Goal: Information Seeking & Learning: Learn about a topic

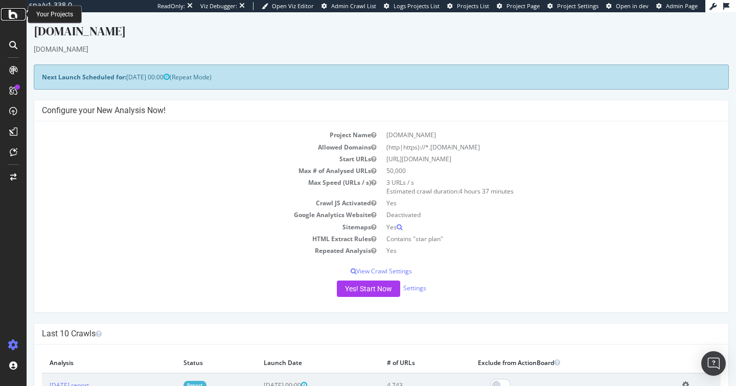
click at [11, 14] on icon at bounding box center [13, 14] width 9 height 12
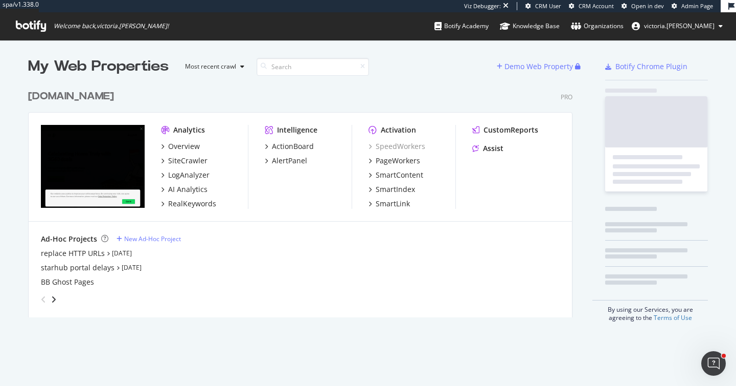
scroll to position [233, 545]
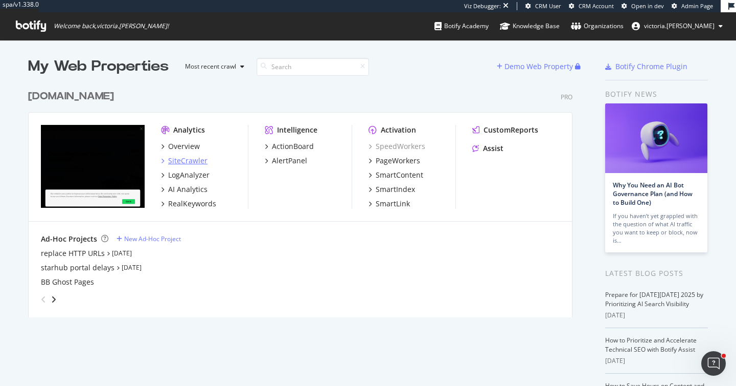
click at [189, 162] on div "SiteCrawler" at bounding box center [187, 160] width 39 height 10
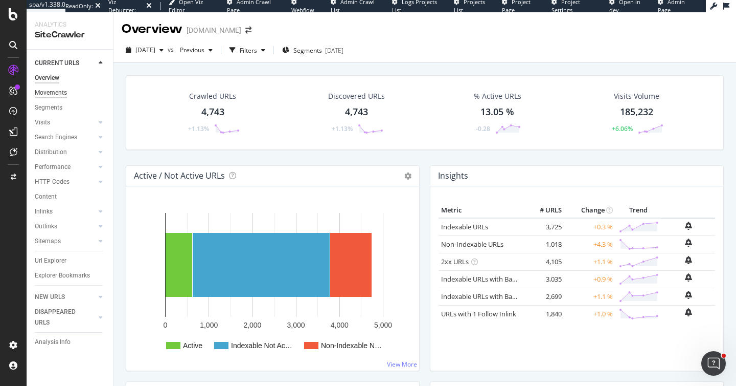
click at [59, 94] on div "Movements" at bounding box center [51, 92] width 32 height 11
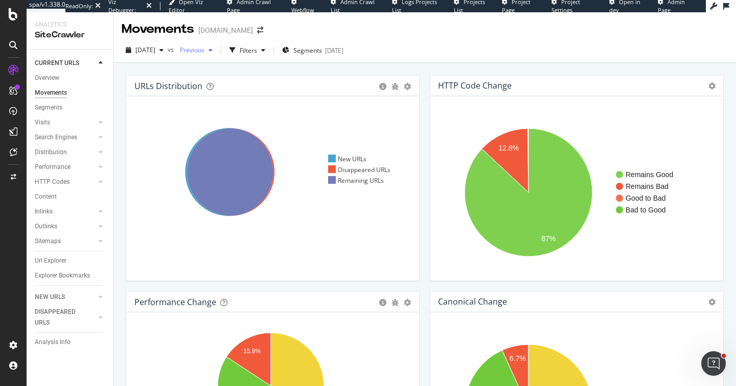
click at [205, 51] on span "Previous" at bounding box center [190, 50] width 29 height 9
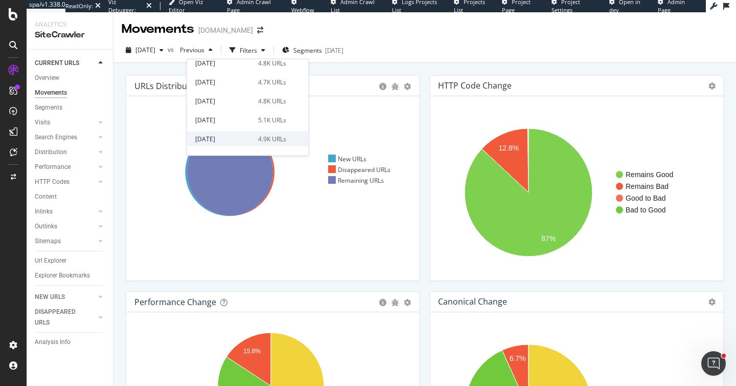
scroll to position [243, 0]
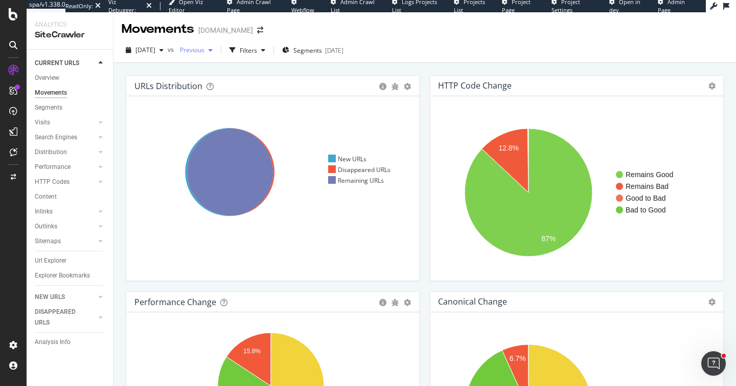
click at [207, 55] on div "Previous" at bounding box center [196, 49] width 41 height 15
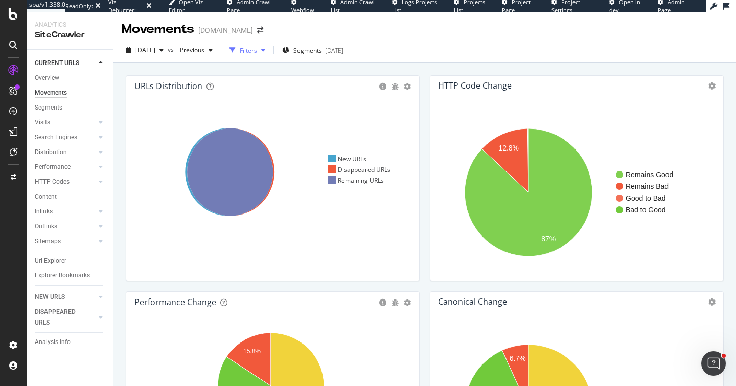
click at [257, 54] on div "Filters" at bounding box center [248, 50] width 17 height 9
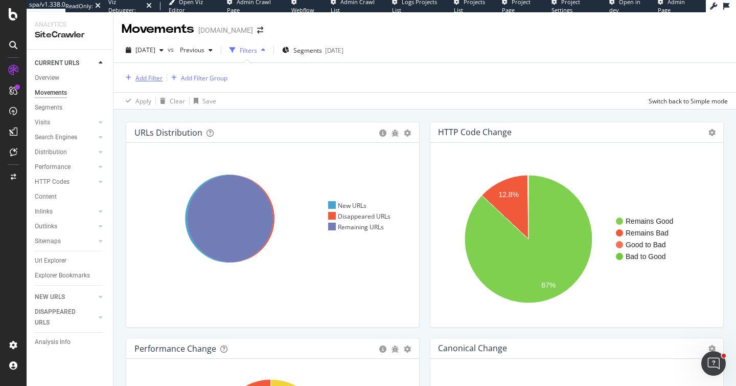
click at [148, 81] on div "Add Filter" at bounding box center [149, 78] width 27 height 9
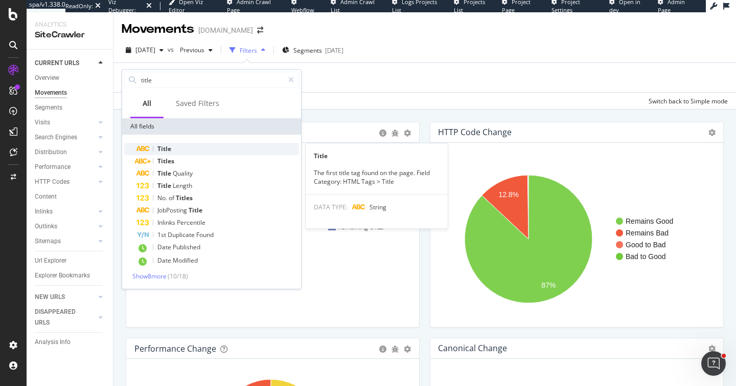
type input "title"
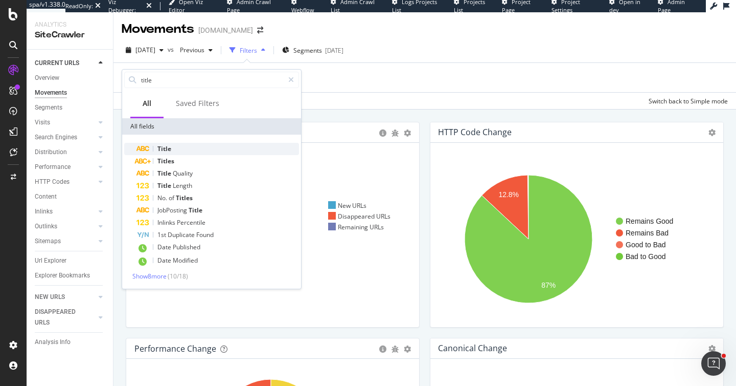
click at [169, 150] on span "Title" at bounding box center [165, 148] width 14 height 9
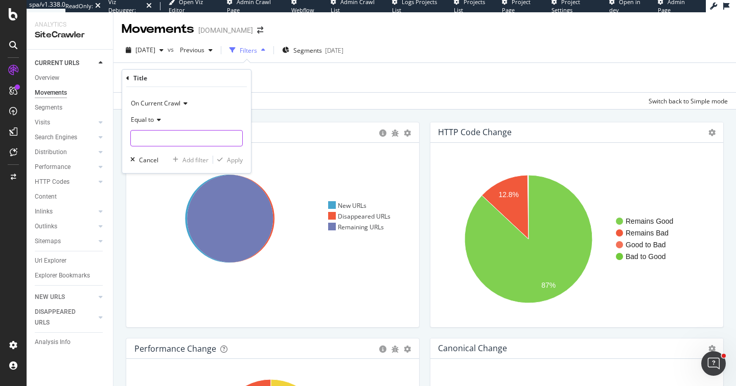
click at [159, 140] on input "text" at bounding box center [186, 138] width 111 height 16
type input "e-sim"
click at [148, 120] on span "Equal to" at bounding box center [142, 119] width 23 height 9
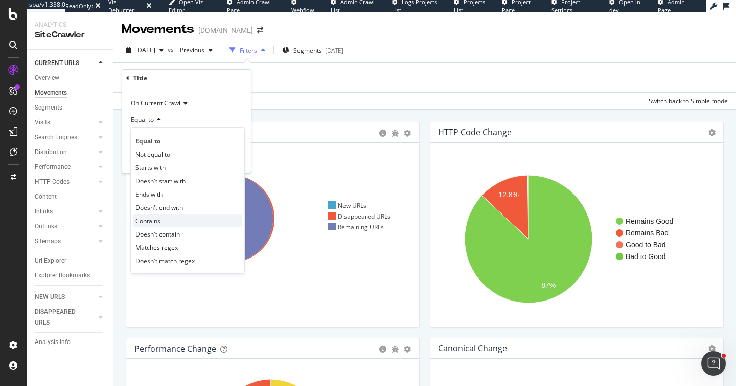
click at [164, 220] on div "Contains" at bounding box center [187, 220] width 109 height 13
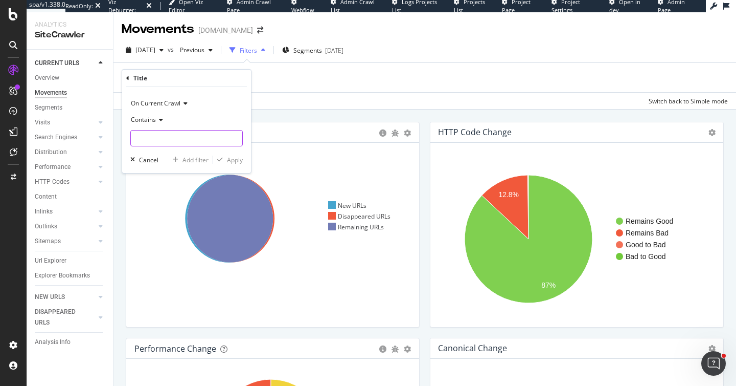
click at [165, 139] on input "text" at bounding box center [186, 138] width 111 height 16
type input "e-sim"
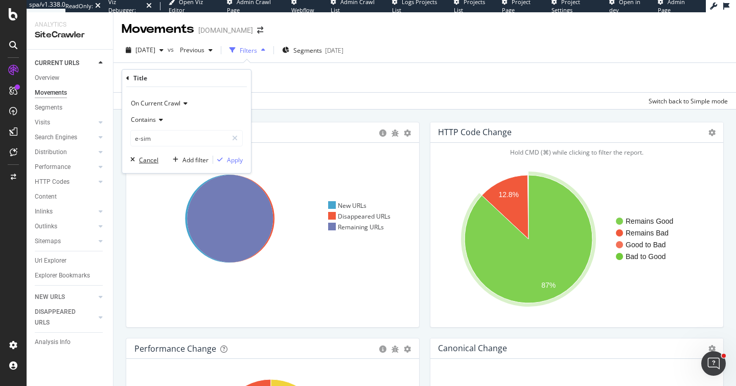
click at [151, 158] on div "Cancel" at bounding box center [148, 159] width 19 height 9
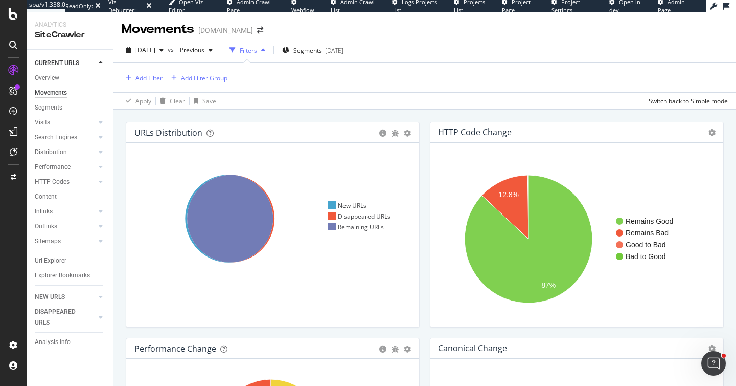
click at [420, 225] on div "URLs Distribution Venn Table Export as CSV Add to Custom Report Hold CMD (⌘) wh…" at bounding box center [273, 230] width 304 height 216
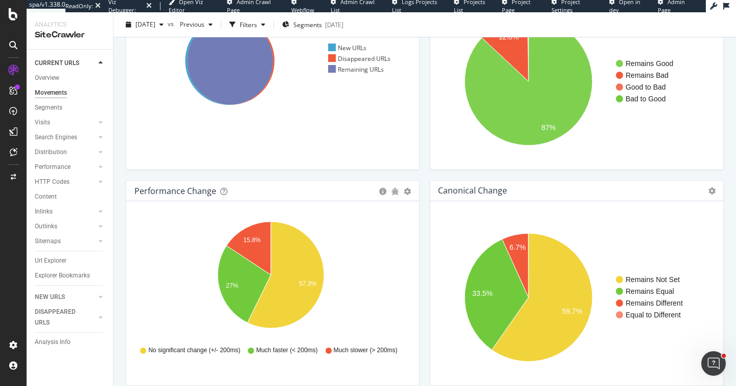
scroll to position [0, 0]
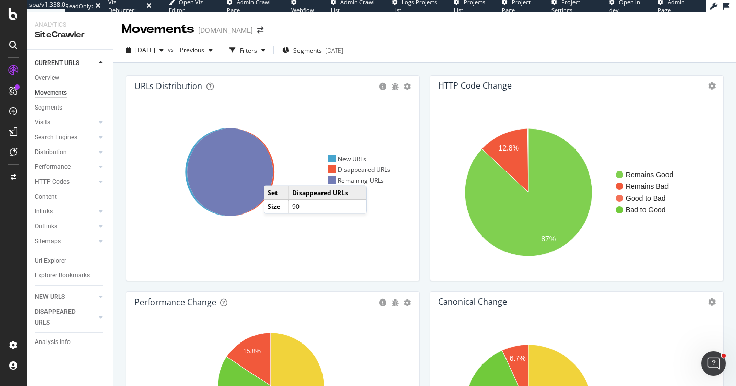
click at [274, 175] on icon at bounding box center [230, 171] width 87 height 87
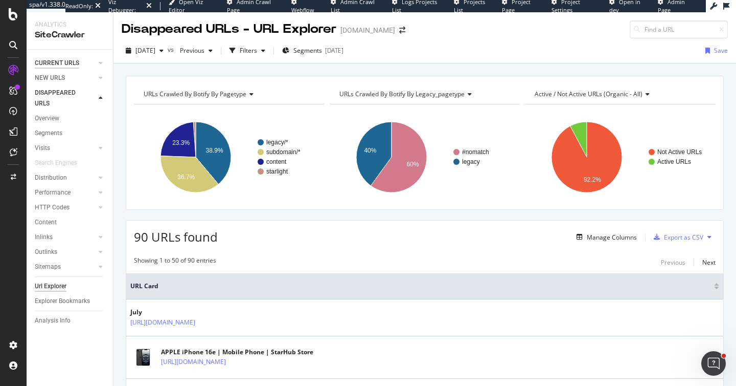
click at [66, 63] on div "CURRENT URLS" at bounding box center [57, 63] width 44 height 11
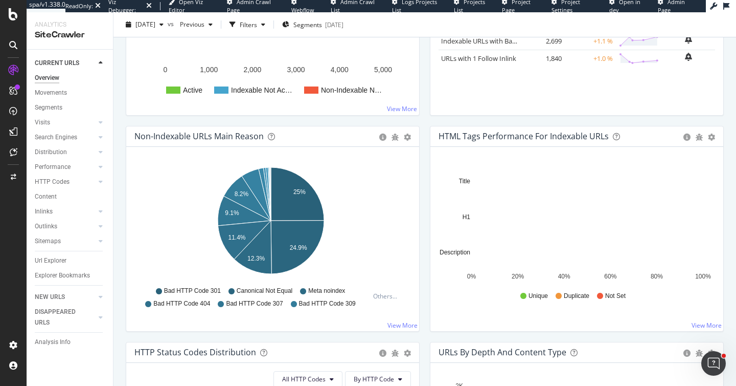
scroll to position [262, 0]
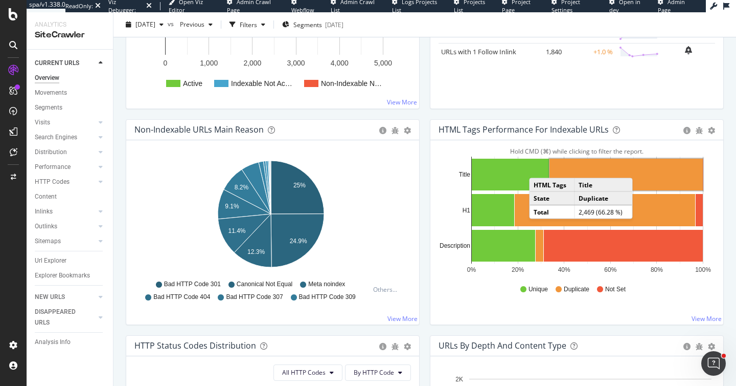
click at [636, 167] on rect "A chart." at bounding box center [626, 175] width 153 height 32
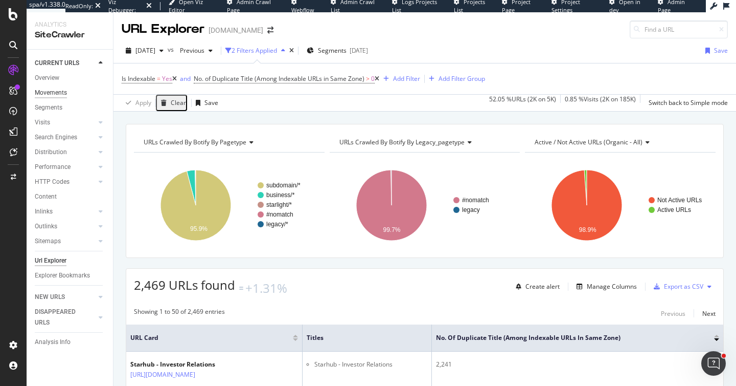
click at [48, 93] on div "Movements" at bounding box center [51, 92] width 32 height 11
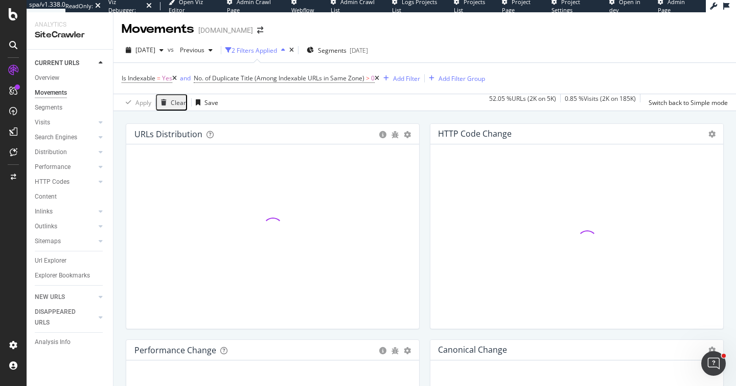
click at [171, 98] on div "Clear" at bounding box center [178, 102] width 15 height 9
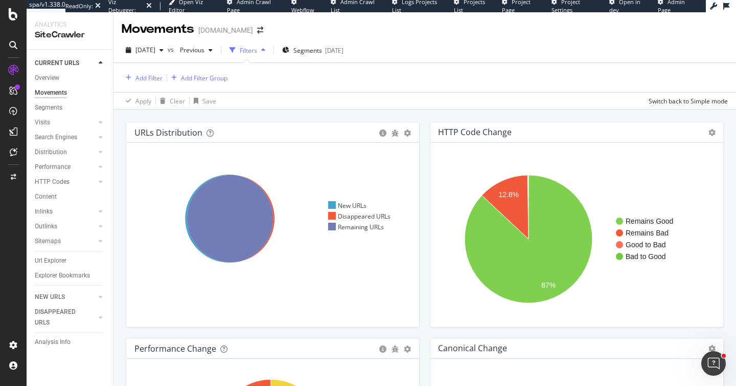
click at [121, 112] on div "URLs Distribution Venn Table Export as CSV Add to Custom Report Hold CMD (⌘) wh…" at bounding box center [425, 295] width 623 height 373
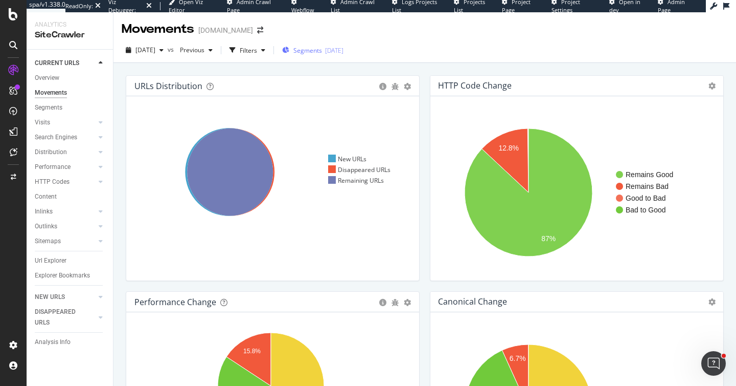
click at [322, 51] on span "Segments" at bounding box center [308, 50] width 29 height 9
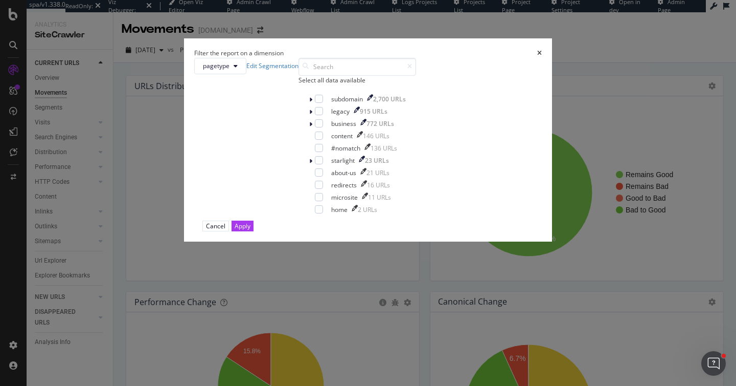
click at [299, 84] on div "Select all data available" at bounding box center [358, 80] width 118 height 9
click at [317, 101] on icon "modal" at bounding box center [319, 98] width 5 height 5
click at [299, 84] on div "Select all data available" at bounding box center [358, 80] width 118 height 9
click at [299, 84] on div "Unselect all data available" at bounding box center [358, 80] width 118 height 9
click at [315, 115] on div "modal" at bounding box center [319, 111] width 8 height 8
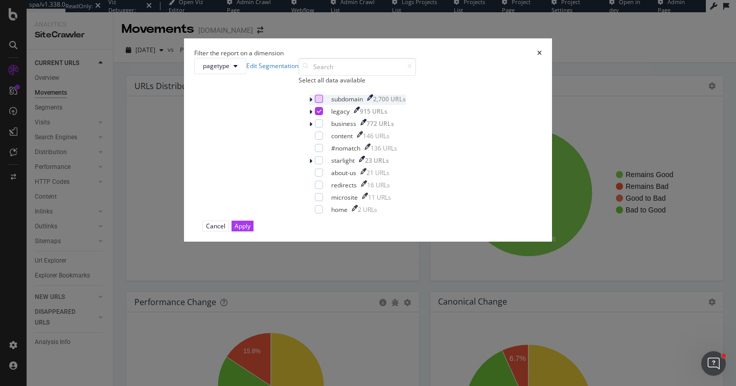
click at [299, 74] on div "pagetype Edit Segmentation" at bounding box center [246, 66] width 104 height 16
click at [299, 70] on link "Edit Segmentation" at bounding box center [273, 65] width 52 height 9
click at [538, 56] on icon "times" at bounding box center [540, 53] width 5 height 6
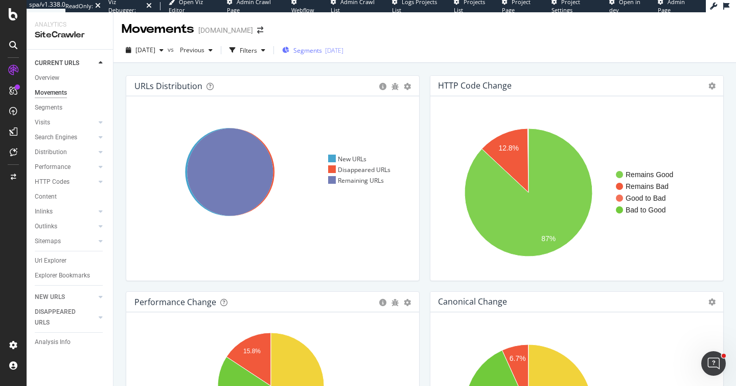
click at [322, 51] on span "Segments" at bounding box center [308, 50] width 29 height 9
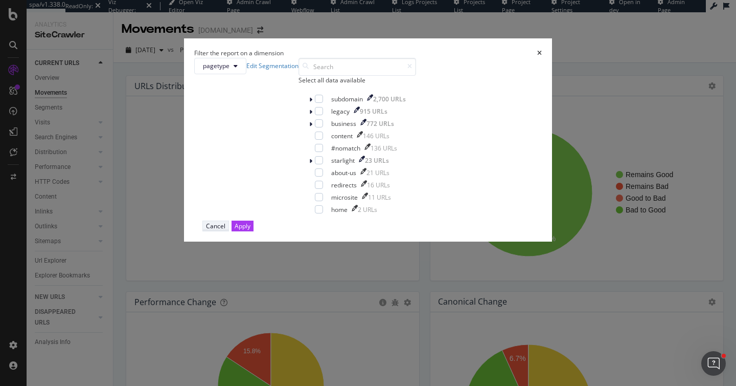
click at [226, 230] on div "Cancel" at bounding box center [215, 225] width 19 height 9
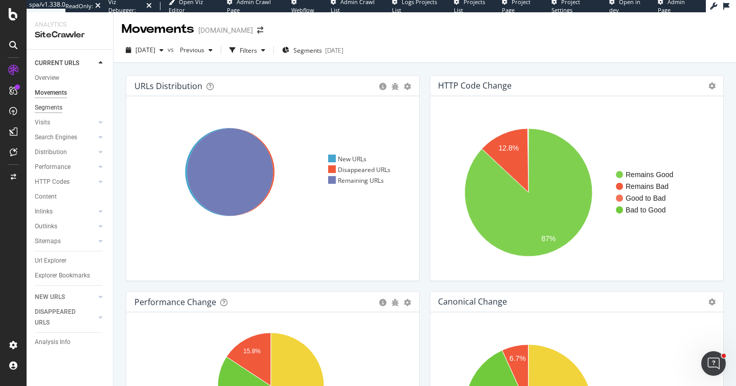
click at [57, 107] on div "Segments" at bounding box center [49, 107] width 28 height 11
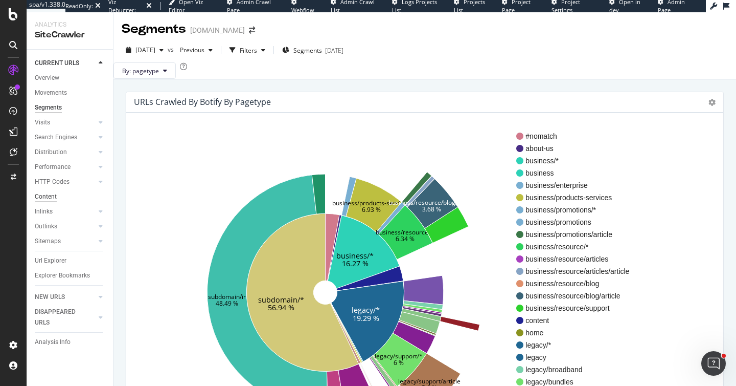
click at [50, 196] on div "Content" at bounding box center [46, 196] width 22 height 11
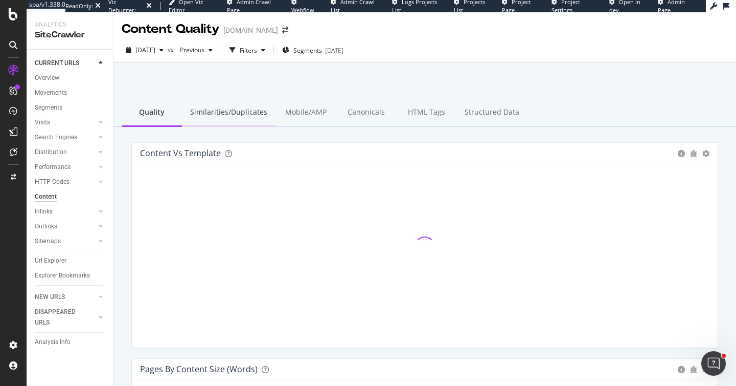
click at [199, 116] on div "Similarities/Duplicates" at bounding box center [229, 113] width 94 height 28
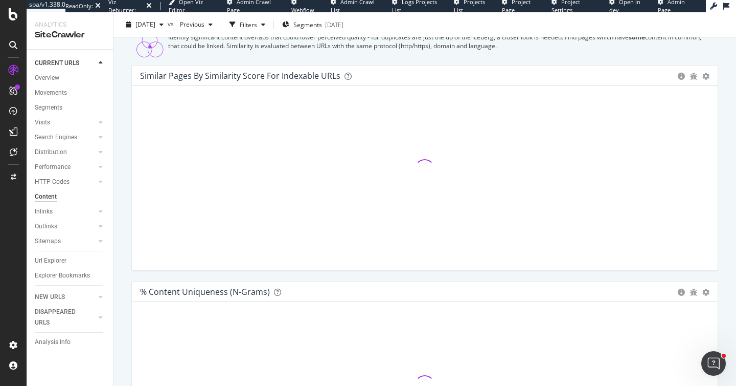
scroll to position [138, 0]
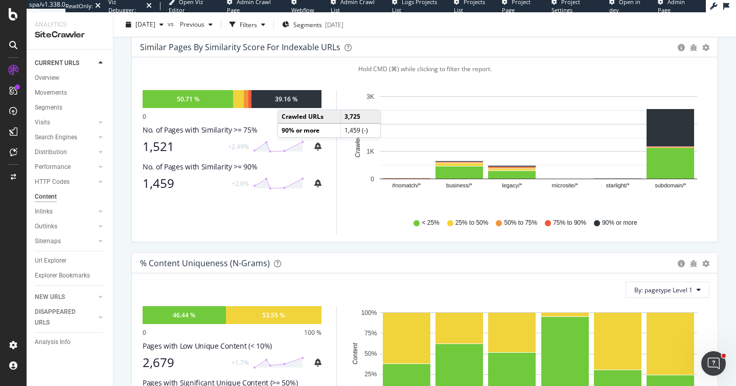
click at [288, 103] on div "39.16 %" at bounding box center [286, 99] width 23 height 9
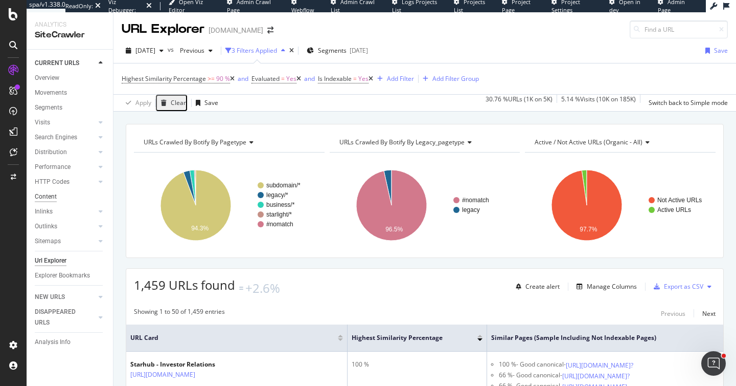
click at [46, 196] on div "Content" at bounding box center [46, 196] width 22 height 11
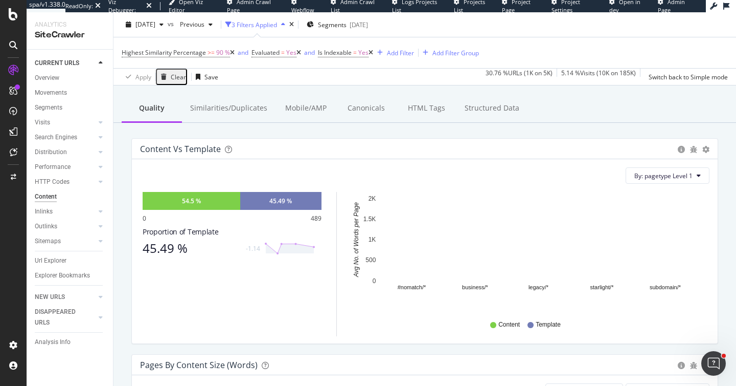
scroll to position [54, 0]
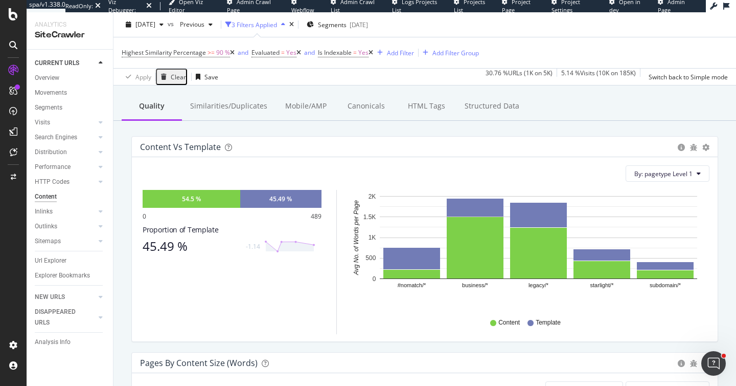
click at [168, 76] on div "button" at bounding box center [164, 77] width 14 height 6
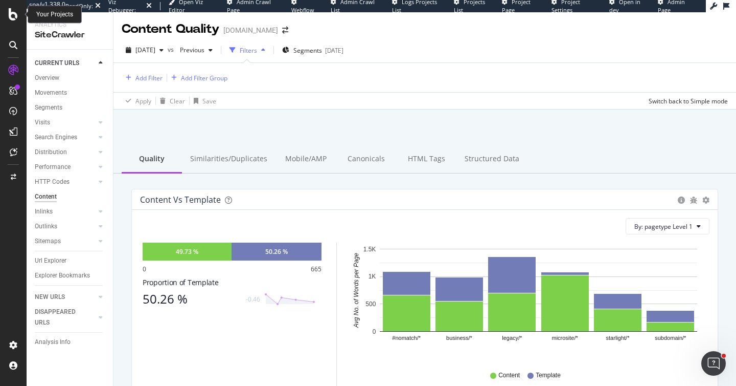
click at [15, 19] on icon at bounding box center [13, 14] width 9 height 12
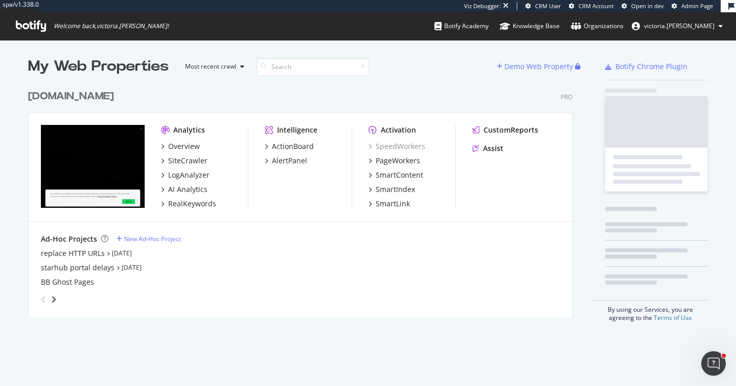
scroll to position [233, 545]
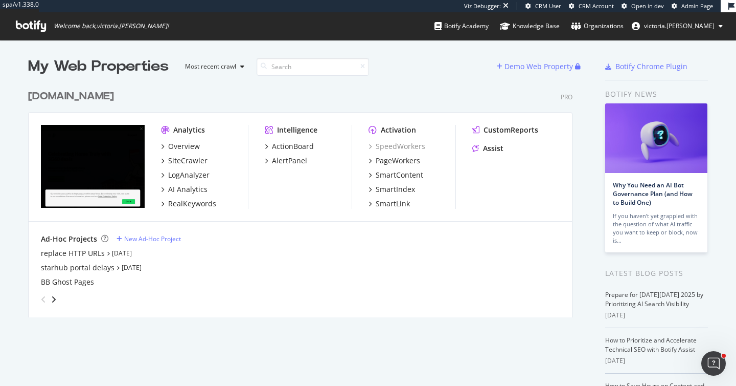
click at [318, 91] on div "starhub.com Pro" at bounding box center [300, 96] width 545 height 15
click at [291, 162] on div "AlertPanel" at bounding box center [289, 160] width 35 height 10
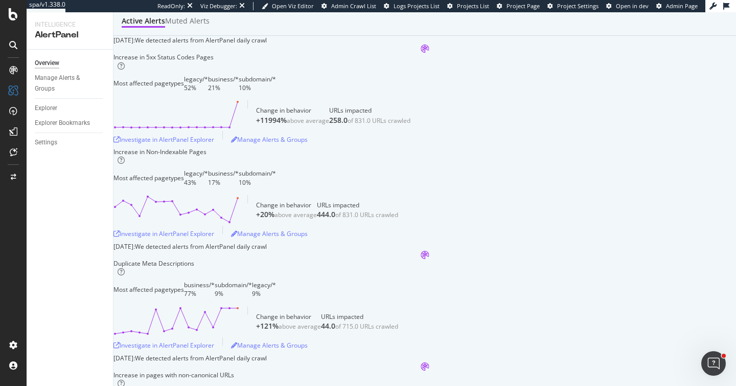
scroll to position [40, 0]
drag, startPoint x: 204, startPoint y: 136, endPoint x: 293, endPoint y: 140, distance: 88.6
click at [276, 61] on div "Increase in 5xx Status Codes Pages" at bounding box center [195, 56] width 163 height 9
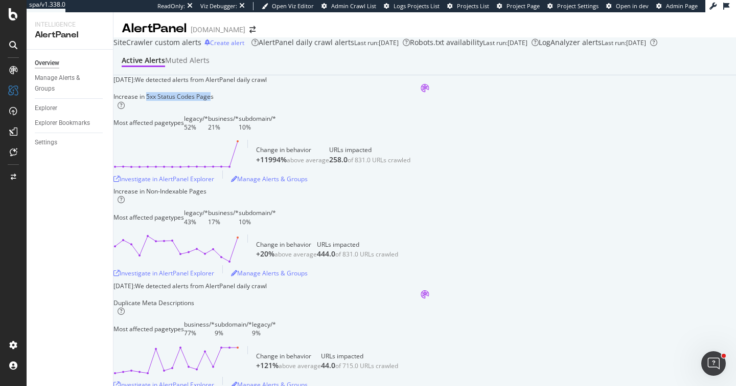
scroll to position [0, 0]
click at [50, 79] on div "Manage Alerts & Groups" at bounding box center [65, 83] width 61 height 21
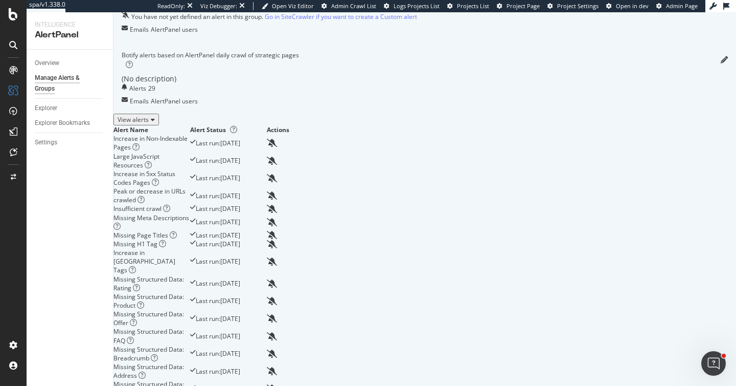
scroll to position [102, 0]
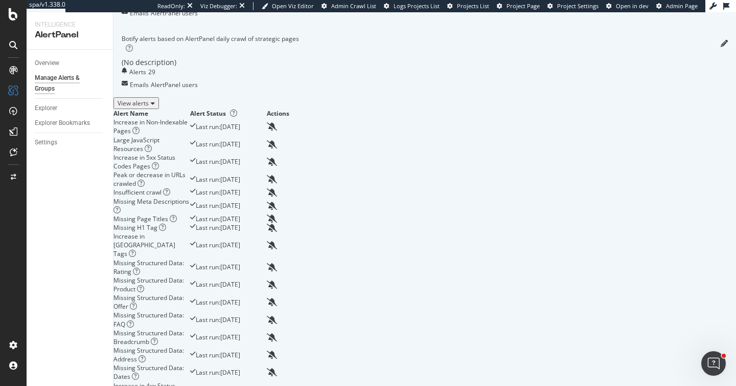
click at [155, 107] on div "View alerts" at bounding box center [136, 103] width 37 height 9
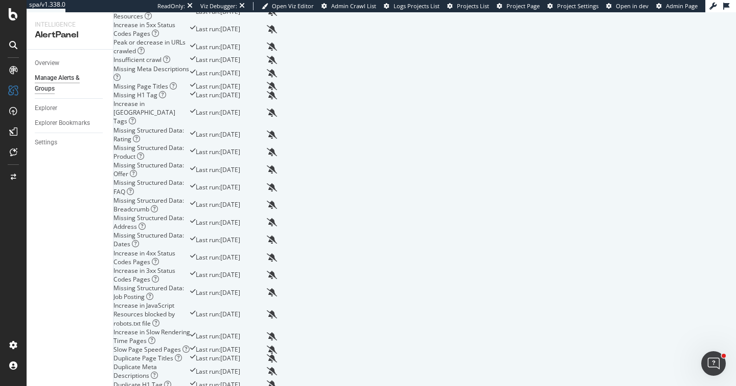
scroll to position [235, 0]
drag, startPoint x: 141, startPoint y: 70, endPoint x: 215, endPoint y: 69, distance: 74.2
click at [190, 20] on div "Large JavaScript Resources" at bounding box center [152, 11] width 77 height 17
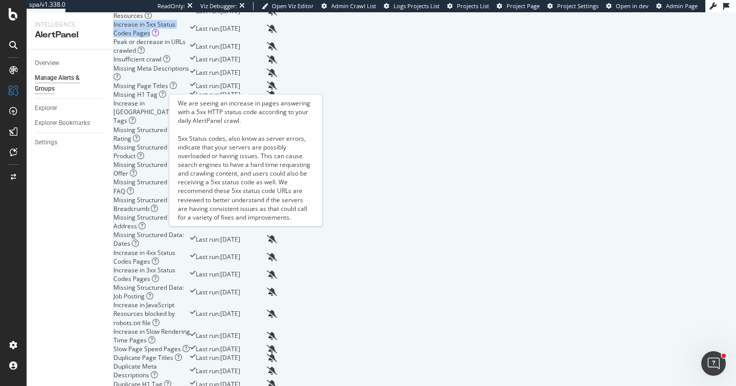
drag, startPoint x: 140, startPoint y: 85, endPoint x: 239, endPoint y: 90, distance: 99.3
click at [190, 37] on td "Increase in 5xx Status Codes Pages" at bounding box center [152, 28] width 77 height 17
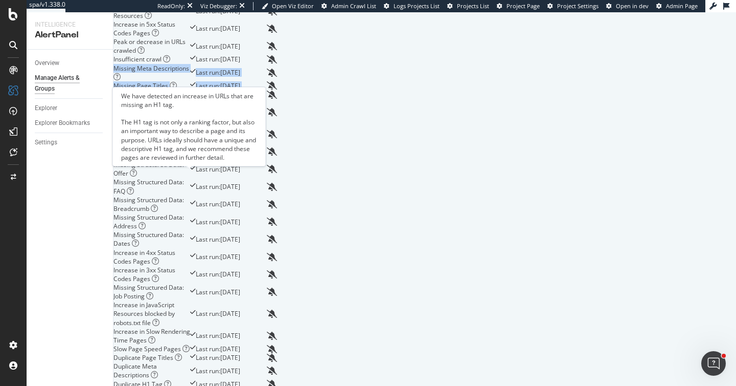
drag, startPoint x: 138, startPoint y: 138, endPoint x: 187, endPoint y: 176, distance: 62.3
click at [187, 176] on tbody "Increase in Non-Indexable Pages Last run: 2025 Oct. 7th Large JavaScript Resour…" at bounding box center [229, 217] width 230 height 464
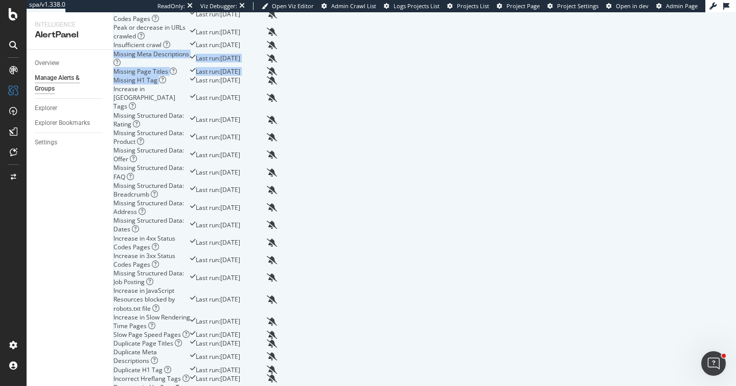
scroll to position [268, 0]
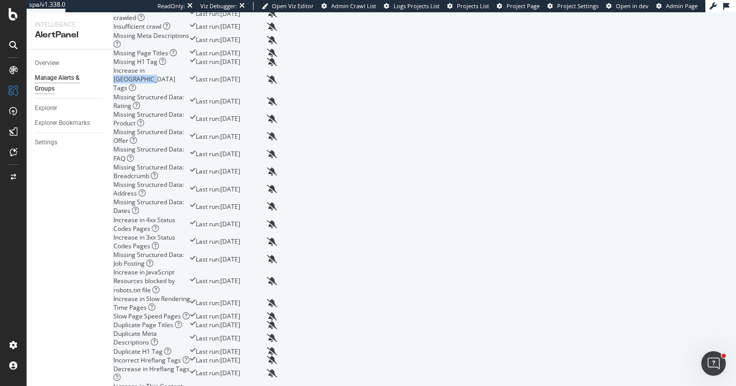
drag, startPoint x: 173, startPoint y: 160, endPoint x: 209, endPoint y: 163, distance: 36.4
click at [190, 92] on div "Increase in Noindex Tags" at bounding box center [152, 79] width 77 height 26
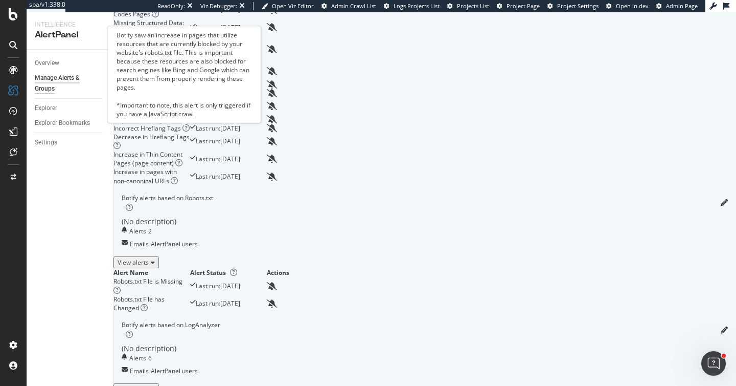
scroll to position [500, 0]
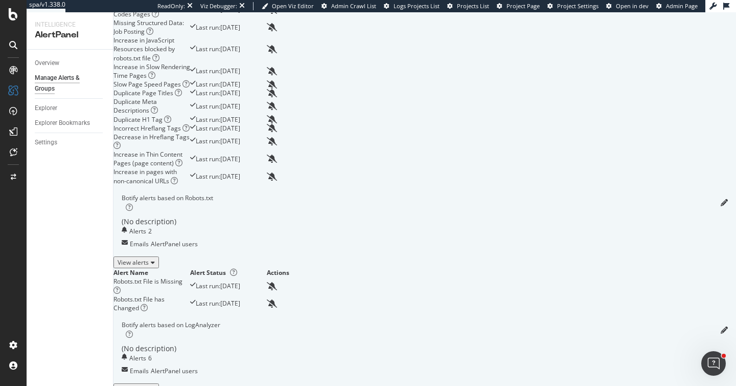
drag, startPoint x: 131, startPoint y: 73, endPoint x: 265, endPoint y: 80, distance: 133.7
drag, startPoint x: 135, startPoint y: 168, endPoint x: 238, endPoint y: 169, distance: 103.3
click at [190, 88] on td "Slow Page Speed Pages" at bounding box center [152, 84] width 77 height 9
drag, startPoint x: 140, startPoint y: 152, endPoint x: 272, endPoint y: 151, distance: 132.0
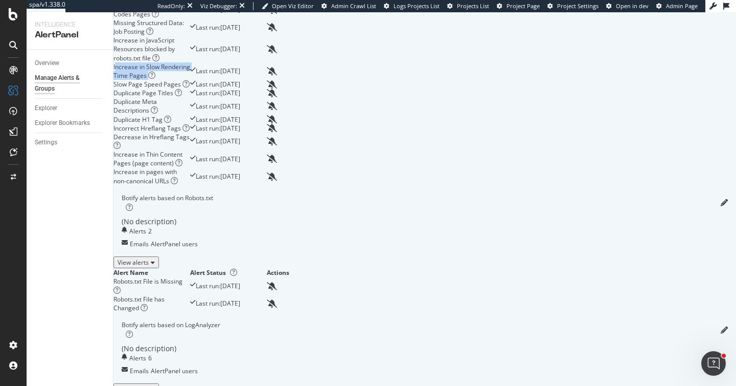
click at [190, 80] on div "Increase in Slow Rendering Time Pages" at bounding box center [152, 70] width 77 height 17
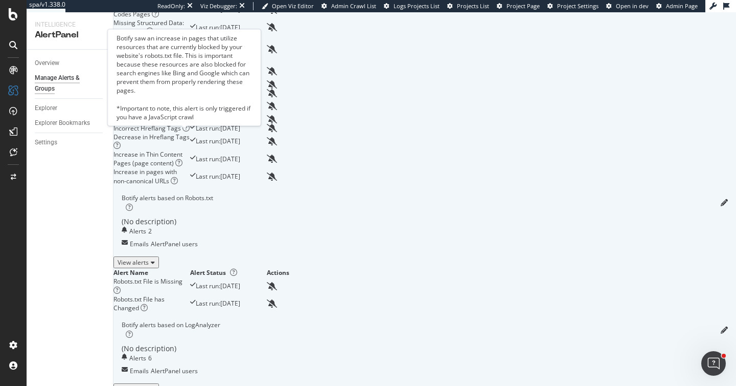
drag, startPoint x: 195, startPoint y: 132, endPoint x: 148, endPoint y: 135, distance: 46.6
click at [154, 62] on div "Increase in JavaScript Resources blocked by robots.txt file" at bounding box center [152, 49] width 77 height 26
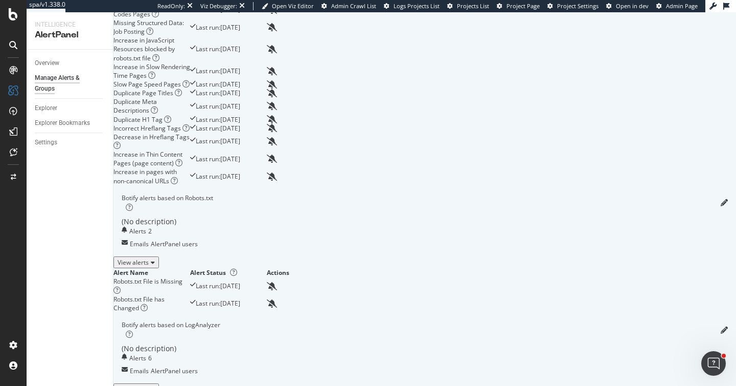
drag, startPoint x: 138, startPoint y: 125, endPoint x: 177, endPoint y: 134, distance: 39.8
click at [177, 62] on td "Increase in JavaScript Resources blocked by robots.txt file" at bounding box center [152, 49] width 77 height 26
click at [643, 215] on div "Create a new group Custom alerts based on SiteCrawler analysis Create alert (No…" at bounding box center [425, 23] width 623 height 971
click at [47, 145] on div "Settings" at bounding box center [46, 142] width 23 height 11
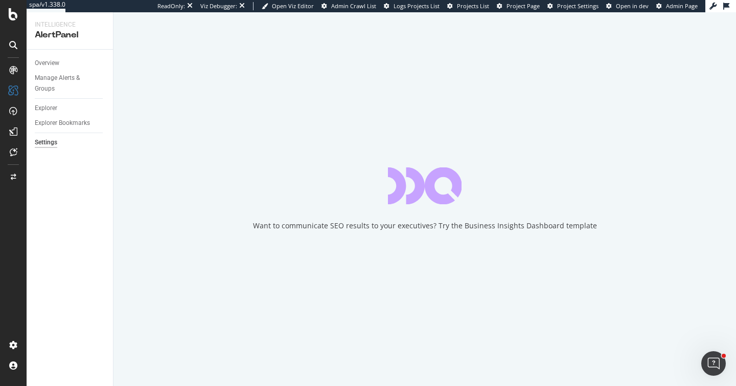
select select "02"
select select "45"
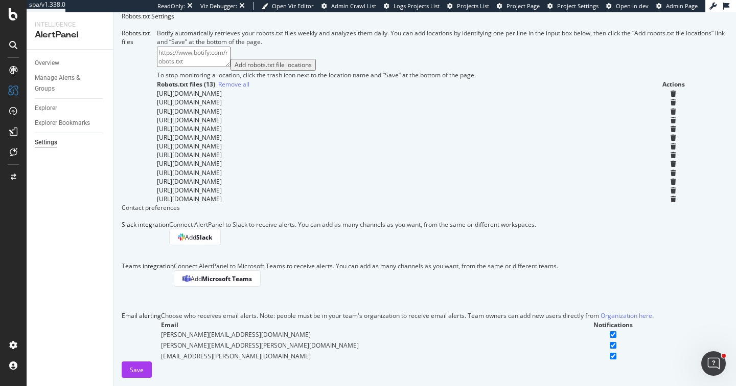
scroll to position [685, 0]
drag, startPoint x: 237, startPoint y: 256, endPoint x: 257, endPoint y: 296, distance: 44.1
click at [246, 311] on div "Email alerting Choose who receives email alerts. Note: people must be in your t…" at bounding box center [425, 336] width 607 height 50
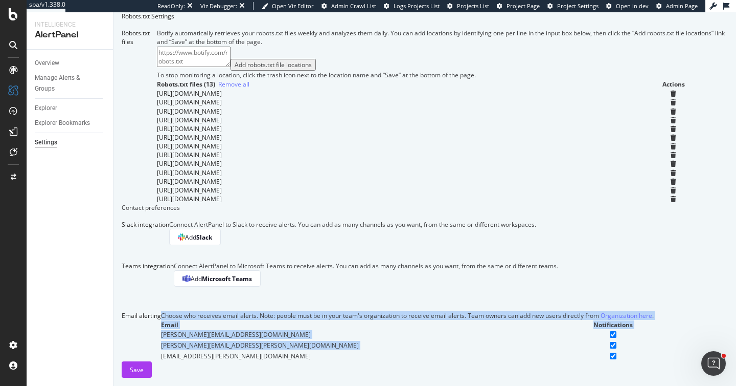
click at [205, 311] on div "Email alerting Choose who receives email alerts. Note: people must be in your t…" at bounding box center [425, 336] width 607 height 50
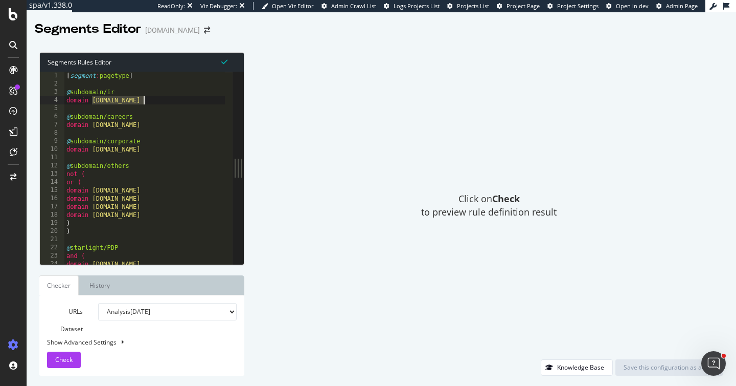
drag, startPoint x: 92, startPoint y: 99, endPoint x: 166, endPoint y: 100, distance: 73.7
click at [166, 100] on div "[ segment : pagetype ] @ subdomain/ir domain ir.starhub.com @ subdomain/careers…" at bounding box center [187, 172] width 247 height 201
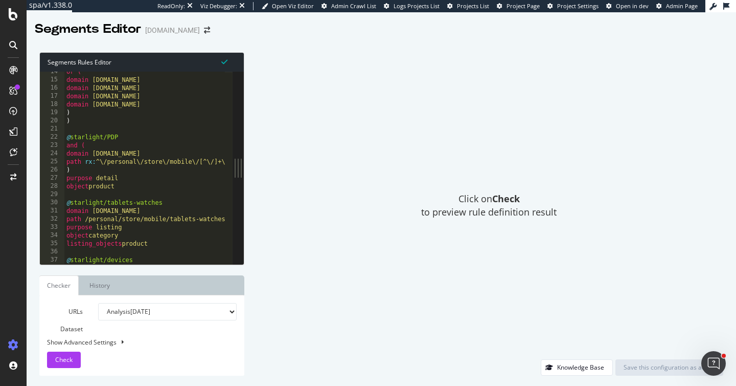
scroll to position [140, 0]
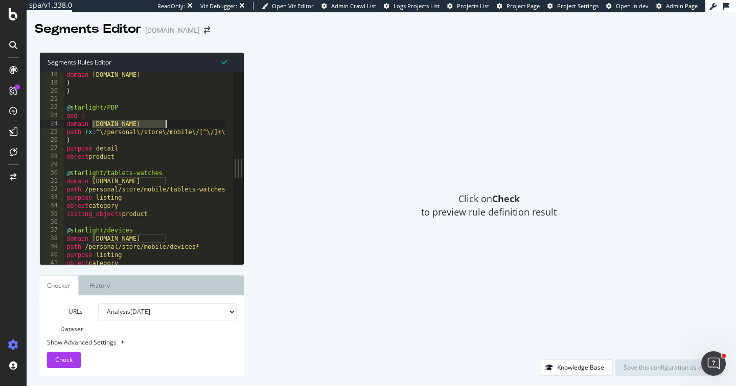
drag, startPoint x: 93, startPoint y: 124, endPoint x: 167, endPoint y: 124, distance: 74.7
click at [167, 124] on div "domain starhub.com ) ) @ starlight/PDP and ( domain consumer.starhub.com path r…" at bounding box center [187, 171] width 247 height 201
click at [93, 136] on div "domain starhub.com ) ) @ starlight/PDP and ( domain consumer.starhub.com path r…" at bounding box center [187, 171] width 247 height 201
drag, startPoint x: 107, startPoint y: 109, endPoint x: 118, endPoint y: 110, distance: 10.8
click at [118, 110] on div "domain starhub.com ) ) @ starlight/PDP and ( domain consumer.starhub.com path r…" at bounding box center [187, 171] width 247 height 201
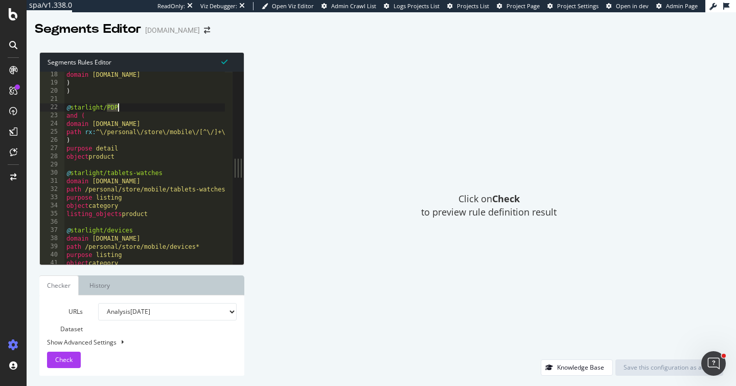
click at [125, 137] on div "domain starhub.com ) ) @ starlight/PDP and ( domain consumer.starhub.com path r…" at bounding box center [187, 171] width 247 height 201
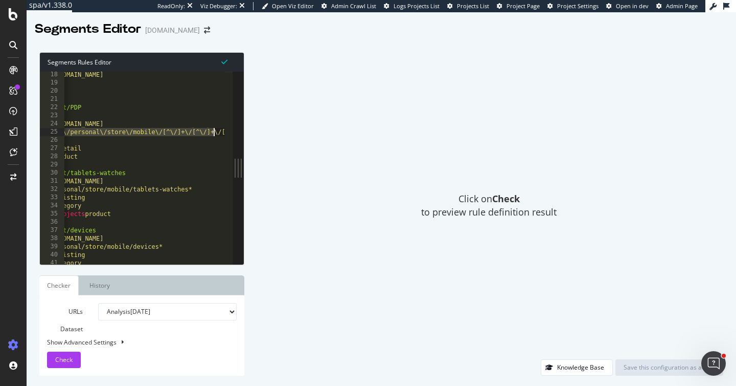
scroll to position [0, 70]
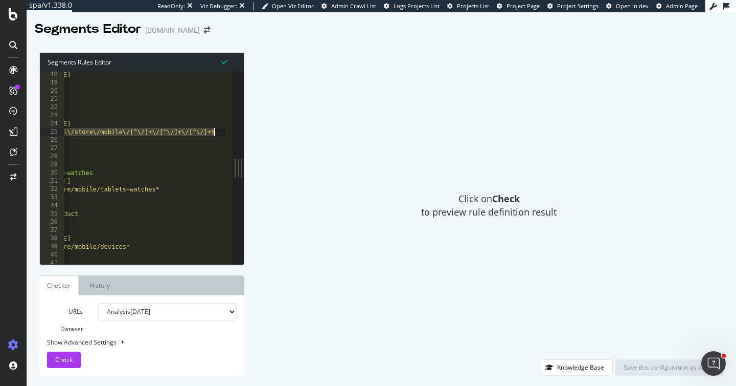
drag, startPoint x: 84, startPoint y: 133, endPoint x: 189, endPoint y: 136, distance: 104.9
click at [189, 136] on div "domain starhub.com ) ) @ starlight/PDP and ( domain consumer.starhub.com path r…" at bounding box center [118, 171] width 247 height 201
click at [181, 138] on div "domain starhub.com ) ) @ starlight/PDP and ( domain consumer.starhub.com path r…" at bounding box center [118, 171] width 247 height 201
type textarea ")"
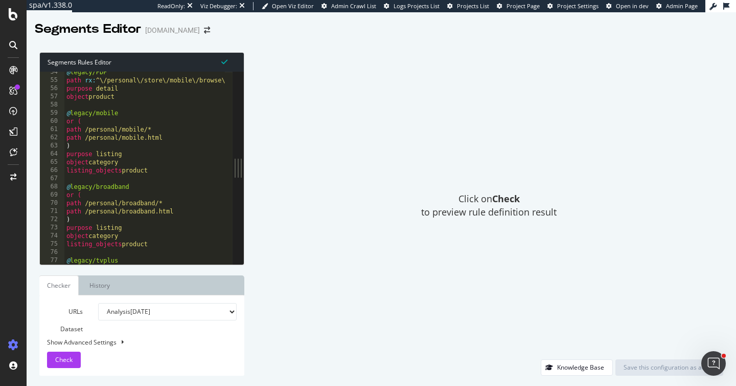
scroll to position [0, 0]
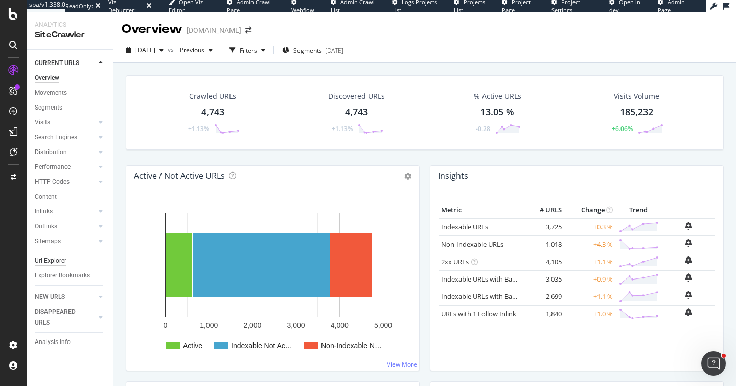
click at [62, 260] on div "Url Explorer" at bounding box center [51, 260] width 32 height 11
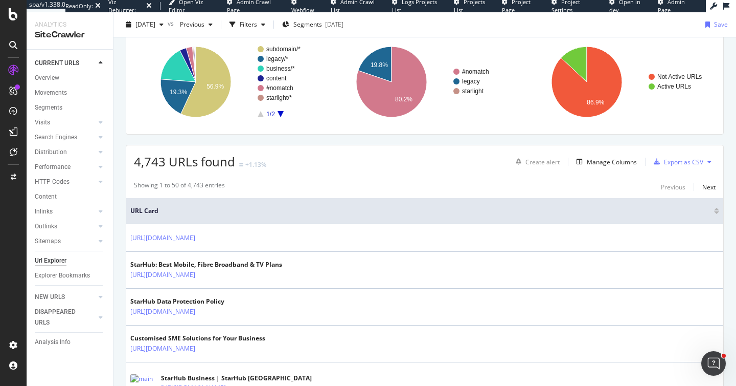
scroll to position [204, 0]
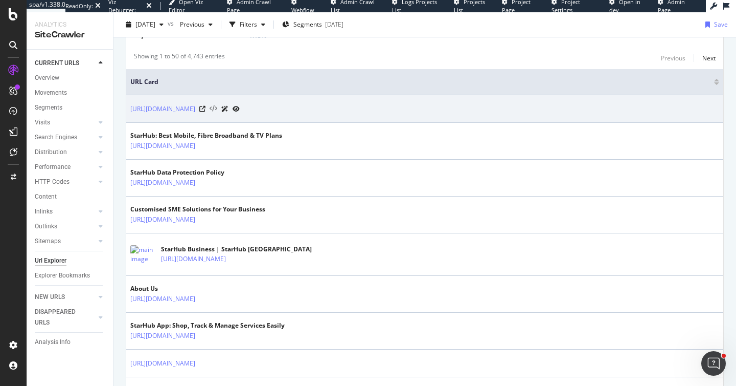
click at [217, 108] on icon at bounding box center [214, 108] width 8 height 7
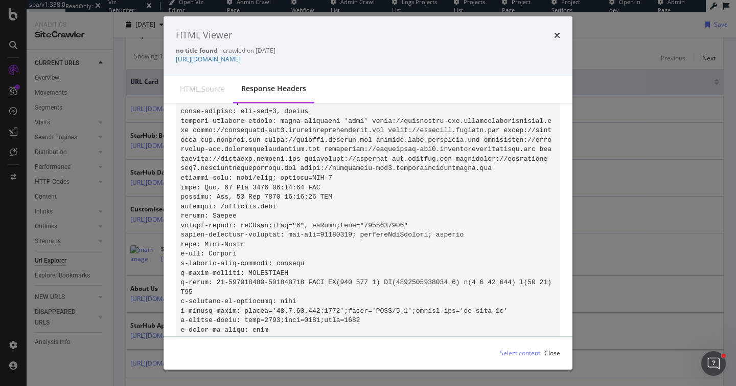
scroll to position [0, 0]
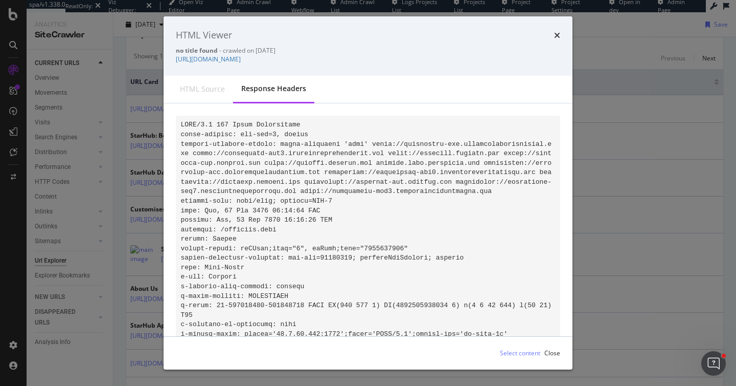
click at [203, 98] on div "HTML source" at bounding box center [202, 89] width 61 height 27
click at [562, 35] on div "HTML Viewer no title found - crawled on 2025-10-06 https://www.starhub.com/" at bounding box center [368, 45] width 409 height 59
click at [558, 35] on icon "times" at bounding box center [557, 35] width 6 height 8
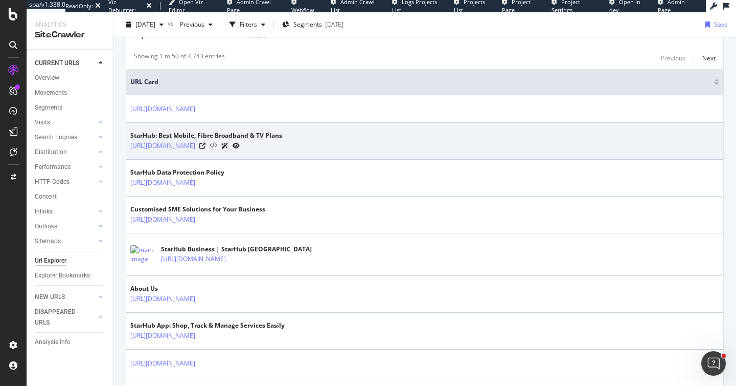
click at [217, 144] on icon at bounding box center [214, 145] width 8 height 7
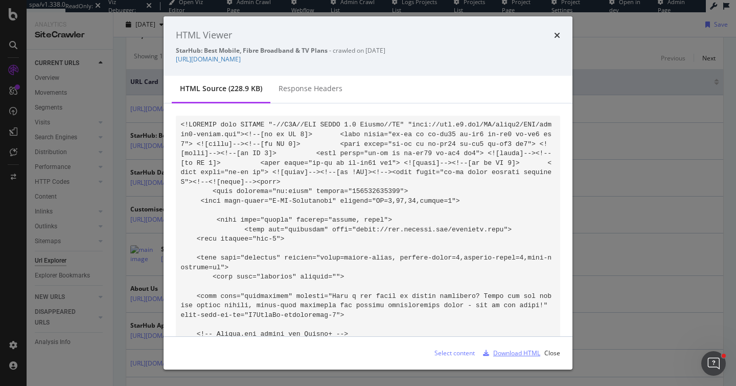
click at [518, 352] on div "Download HTML" at bounding box center [517, 352] width 47 height 9
click at [555, 36] on icon "times" at bounding box center [557, 35] width 6 height 8
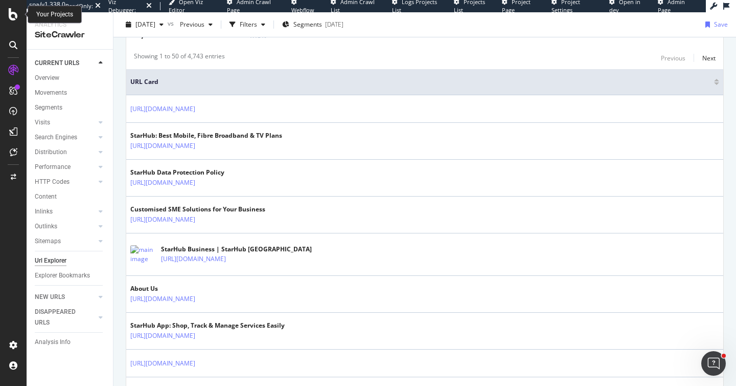
click at [14, 19] on icon at bounding box center [13, 14] width 9 height 12
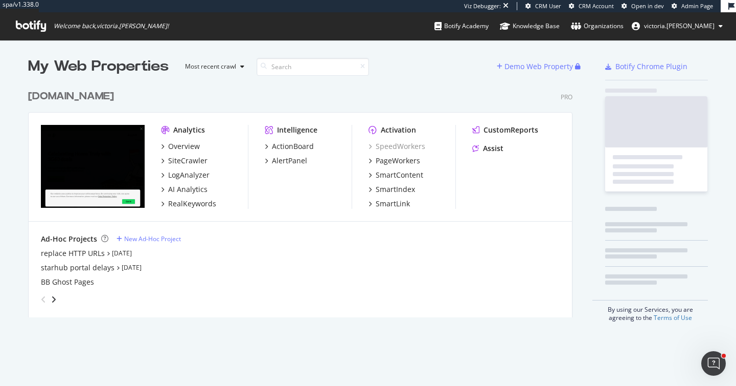
scroll to position [233, 545]
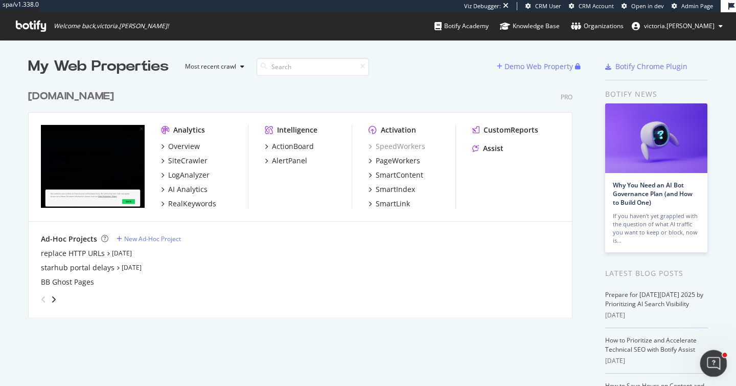
click at [713, 365] on icon "Open Intercom Messenger" at bounding box center [712, 361] width 17 height 17
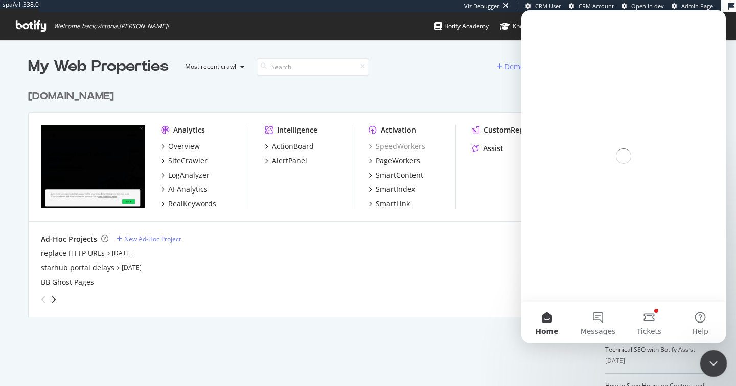
scroll to position [0, 0]
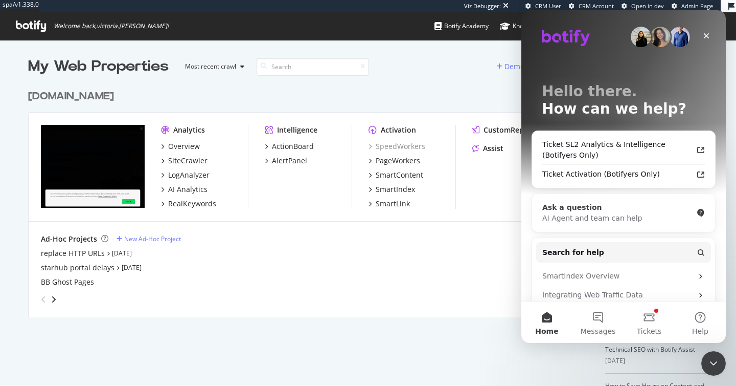
click at [562, 211] on div "Ask a question" at bounding box center [618, 207] width 150 height 11
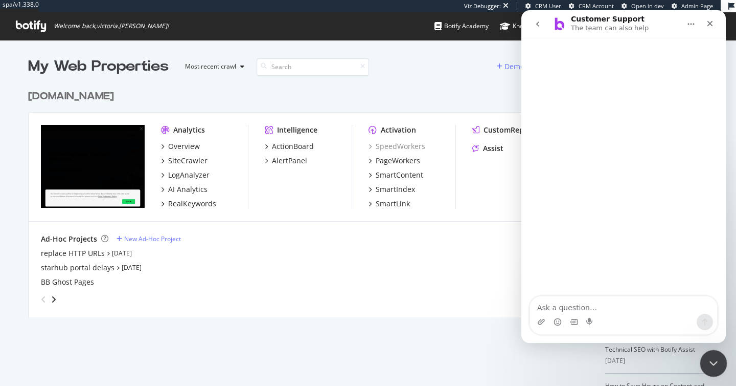
click at [718, 359] on icon "Close Intercom Messenger" at bounding box center [712, 361] width 12 height 12
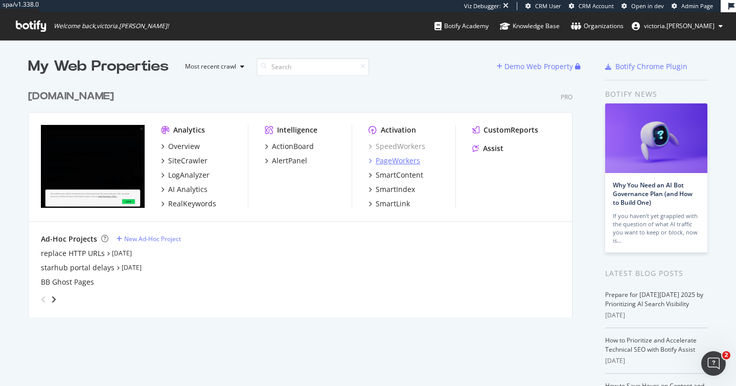
click at [382, 160] on div "PageWorkers" at bounding box center [398, 160] width 44 height 10
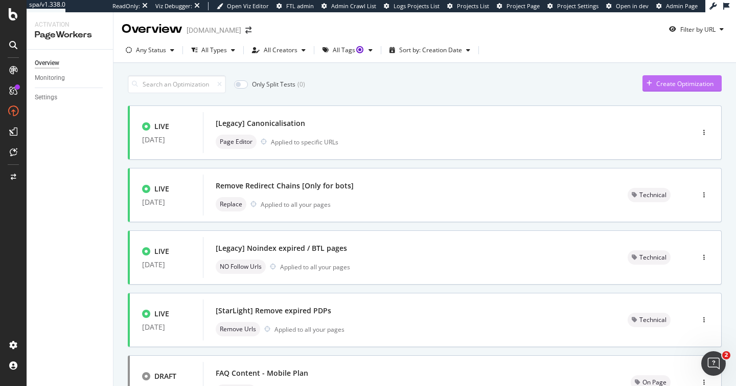
click at [688, 84] on div "Create Optimization" at bounding box center [685, 83] width 57 height 9
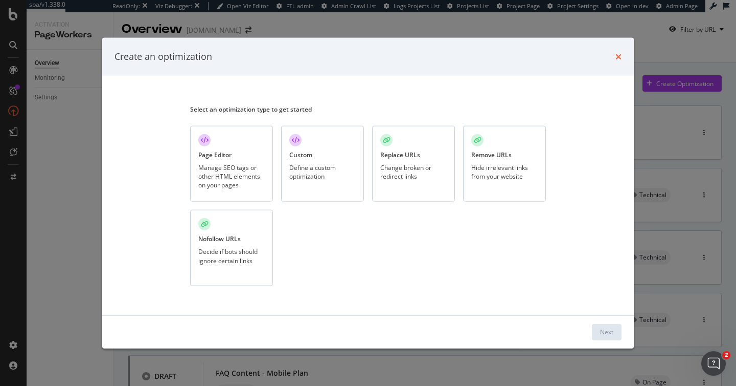
click at [618, 57] on icon "times" at bounding box center [619, 56] width 6 height 8
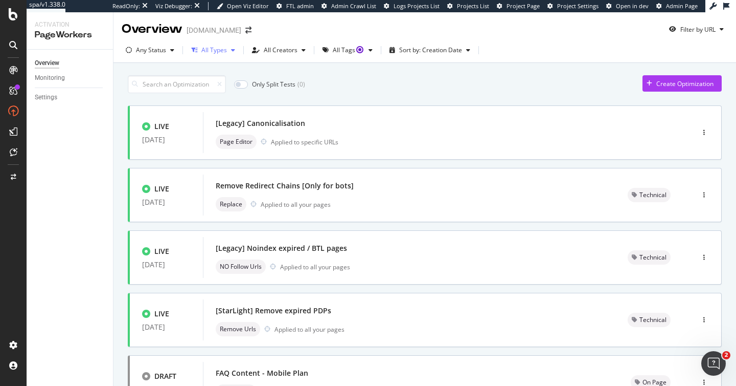
click at [197, 48] on icon "button" at bounding box center [194, 50] width 6 height 6
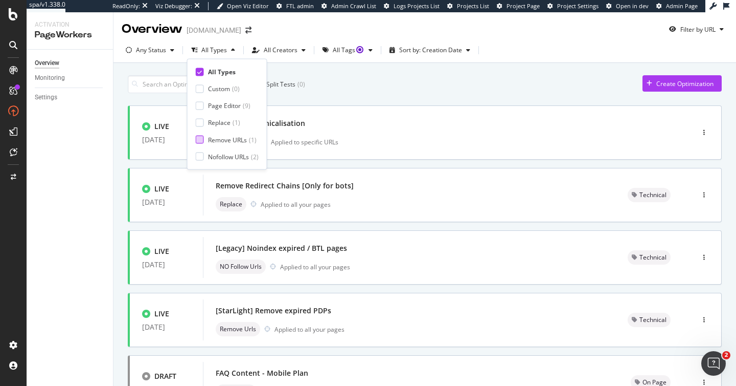
click at [224, 141] on div "Remove URLs" at bounding box center [227, 139] width 39 height 9
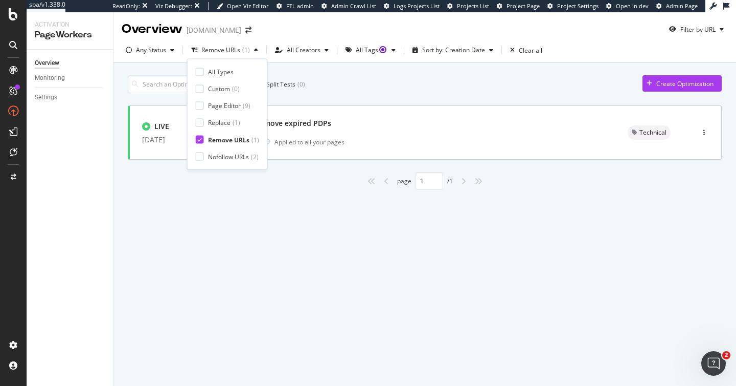
click at [521, 226] on div "Overview starhub.com Filter by URL Any Status Remove URLs ( 1 ) All Creators Al…" at bounding box center [425, 198] width 623 height 373
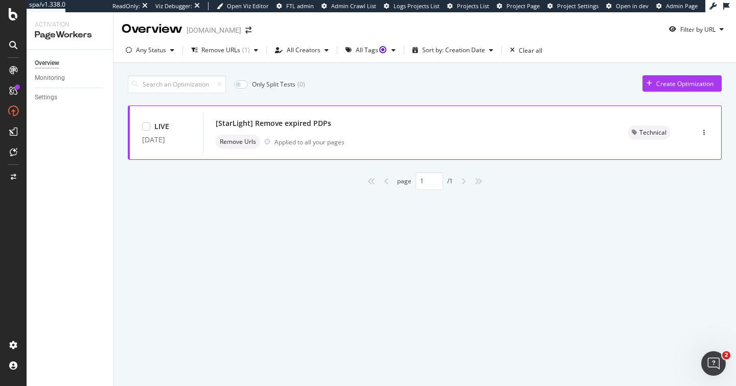
click at [489, 120] on div "[StarLight] Remove expired PDPs" at bounding box center [410, 123] width 388 height 14
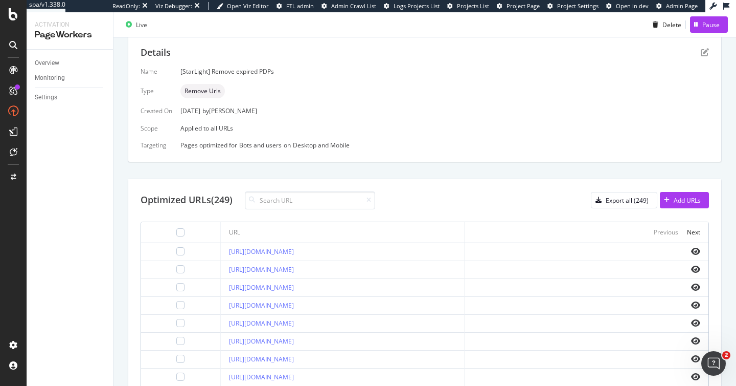
scroll to position [207, 0]
drag, startPoint x: 240, startPoint y: 145, endPoint x: 252, endPoint y: 144, distance: 11.8
click at [252, 144] on div "Bots and users" at bounding box center [260, 145] width 42 height 9
drag, startPoint x: 280, startPoint y: 144, endPoint x: 239, endPoint y: 149, distance: 41.7
click at [239, 149] on div "Pages optimized for Bots and users on Desktop and Mobile" at bounding box center [445, 145] width 529 height 9
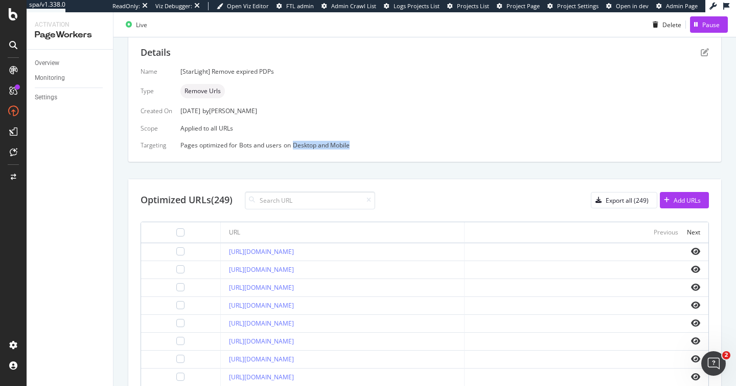
drag, startPoint x: 294, startPoint y: 146, endPoint x: 362, endPoint y: 143, distance: 68.1
click at [362, 143] on div "Pages optimized for Bots and users on Desktop and Mobile" at bounding box center [445, 145] width 529 height 9
click at [463, 173] on div "Details Name [StarLight] Remove expired PDPs Type Remove Urls Created On 24 Sep…" at bounding box center [425, 279] width 594 height 492
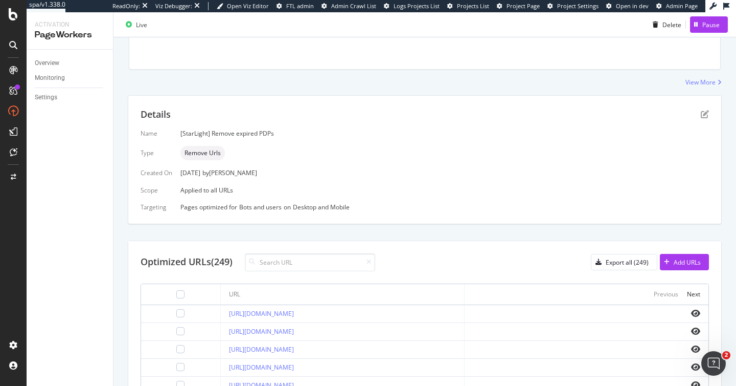
scroll to position [0, 0]
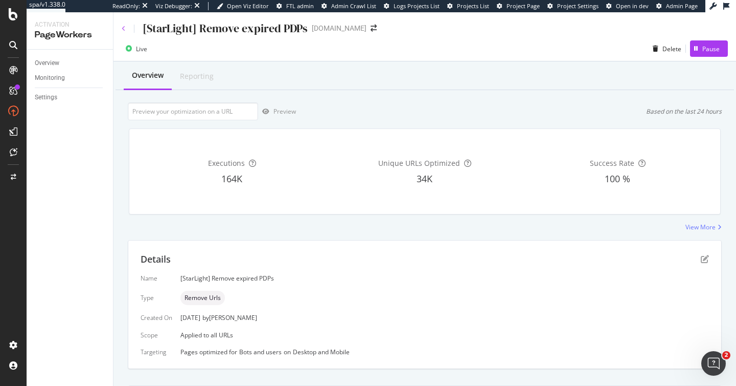
click at [124, 28] on icon at bounding box center [124, 29] width 4 height 6
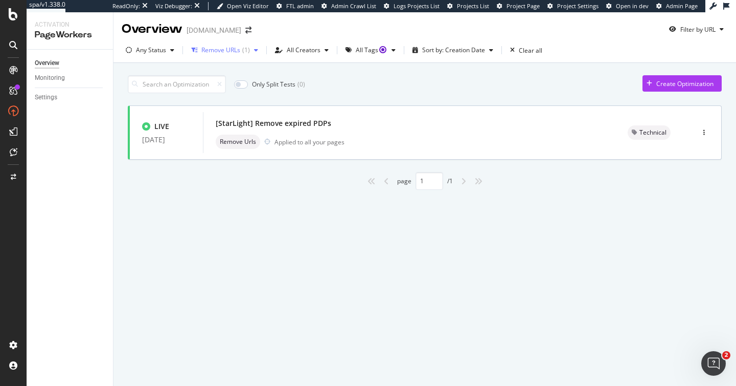
click at [241, 53] on div "Remove URLs ( 1 )" at bounding box center [226, 50] width 49 height 6
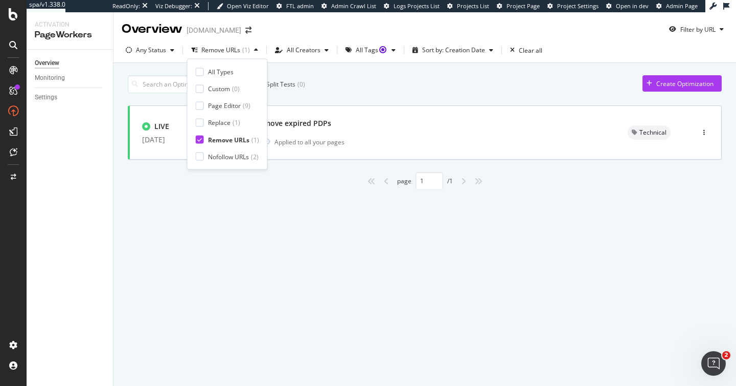
click at [427, 71] on div "Only Split Tests ( 0 ) Create Optimization LIVE 12 Sep. 2025 [StarLight] Remove…" at bounding box center [425, 130] width 594 height 120
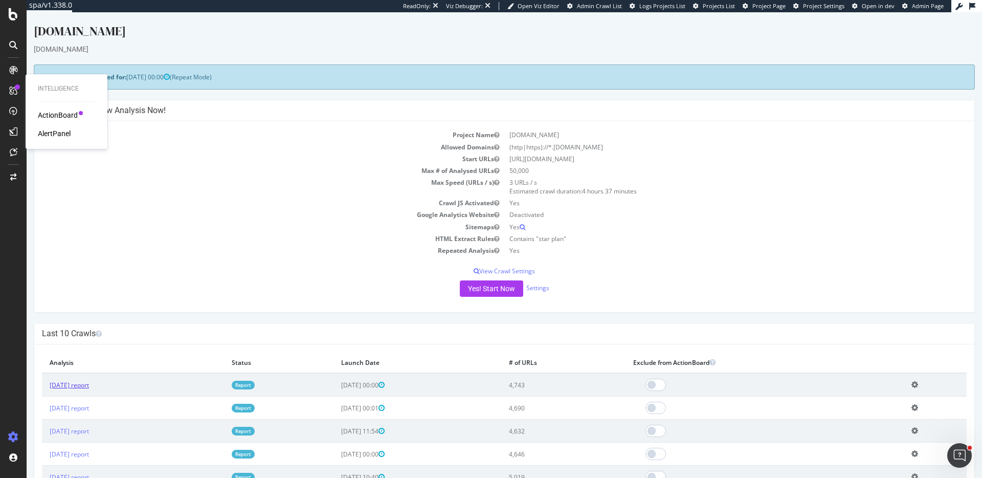
click at [89, 382] on link "[DATE] report" at bounding box center [69, 385] width 39 height 9
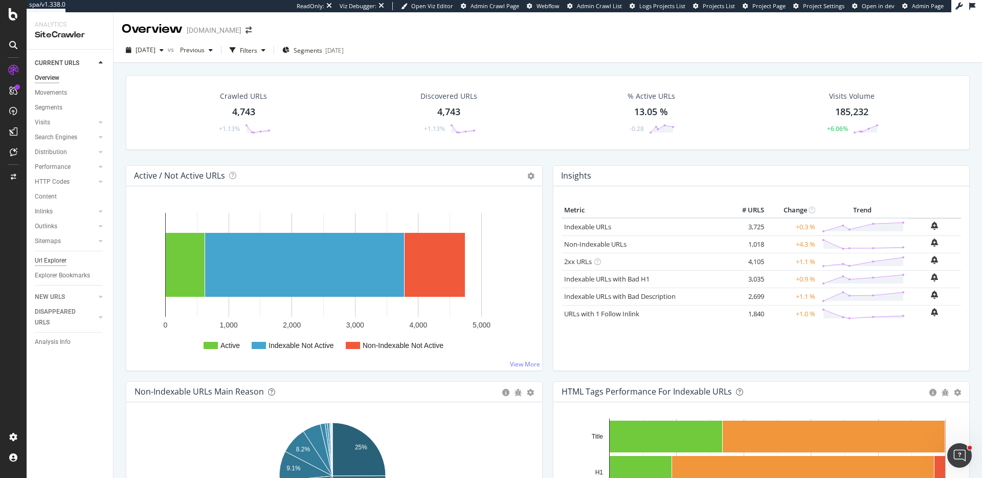
click at [60, 259] on div "Url Explorer" at bounding box center [51, 260] width 32 height 11
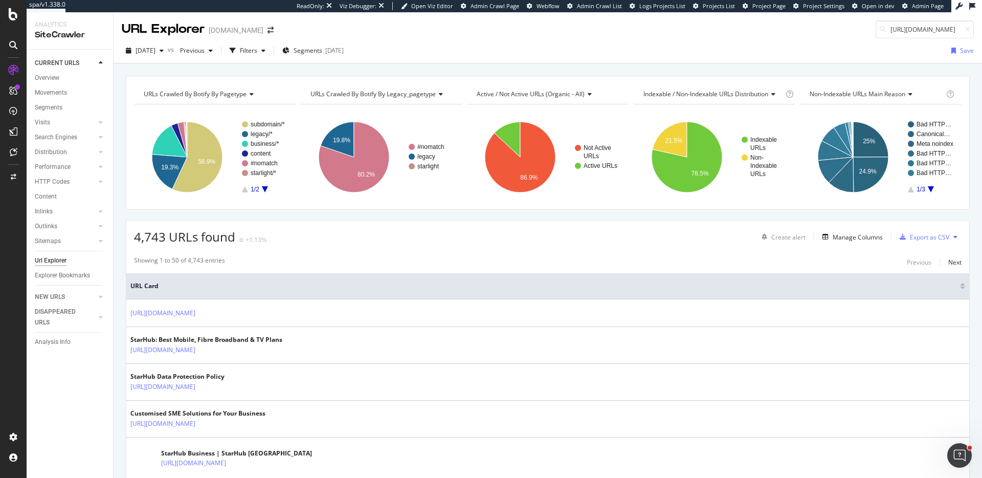
scroll to position [0, 103]
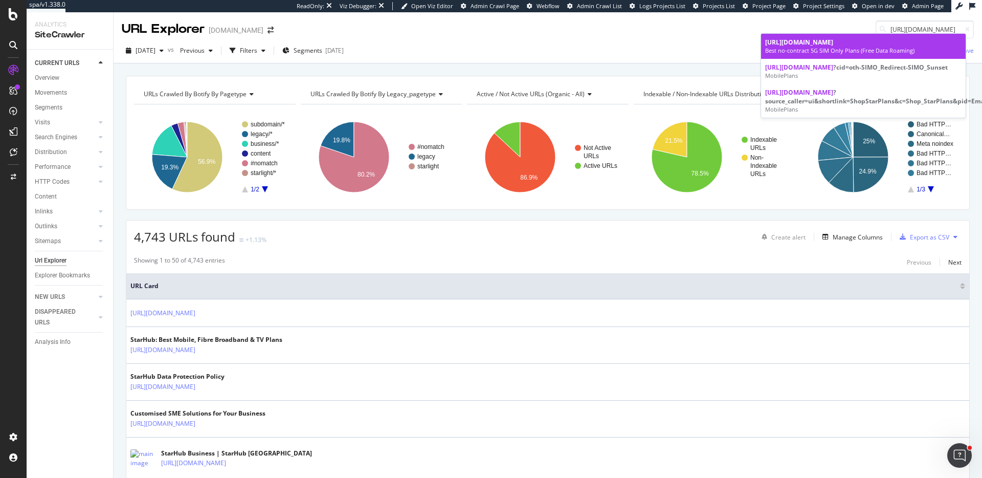
type input "https://consumer.starhub.com/personal/store/mobile-plans"
click at [904, 47] on div "Best no-contract 5G SIM Only Plans (Free Data Roaming)" at bounding box center [863, 51] width 196 height 8
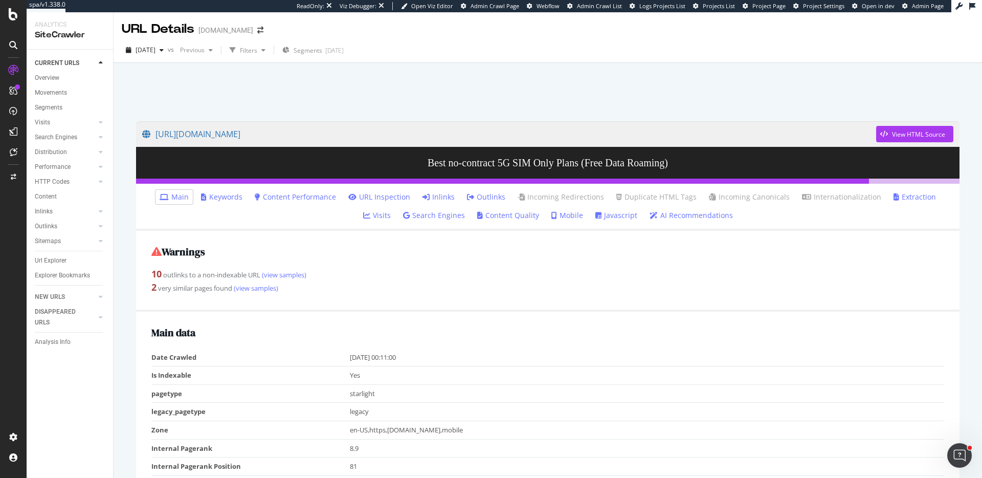
click at [971, 97] on div "https://consumer.starhub.com/personal/store/mobile-plans View HTML Source Best …" at bounding box center [548, 295] width 868 height 465
click at [261, 199] on link "Content Performance" at bounding box center [295, 197] width 81 height 10
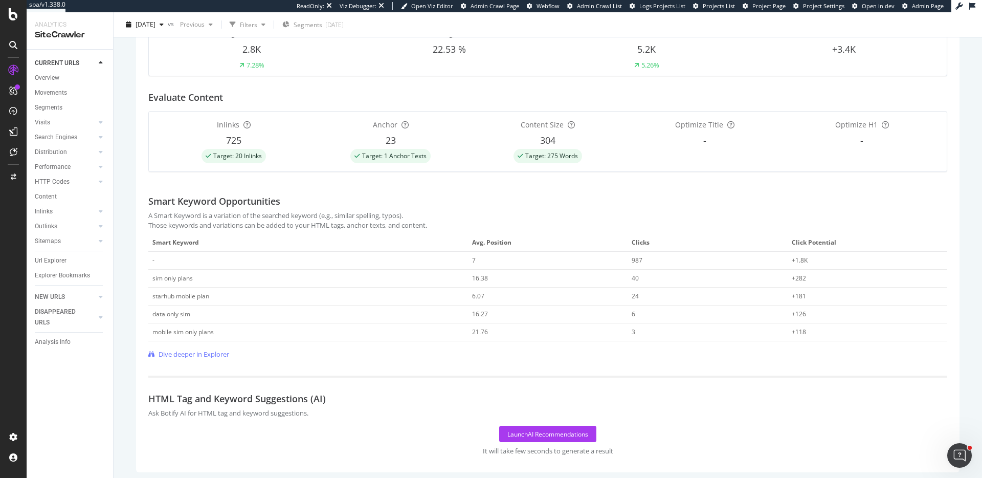
scroll to position [240, 0]
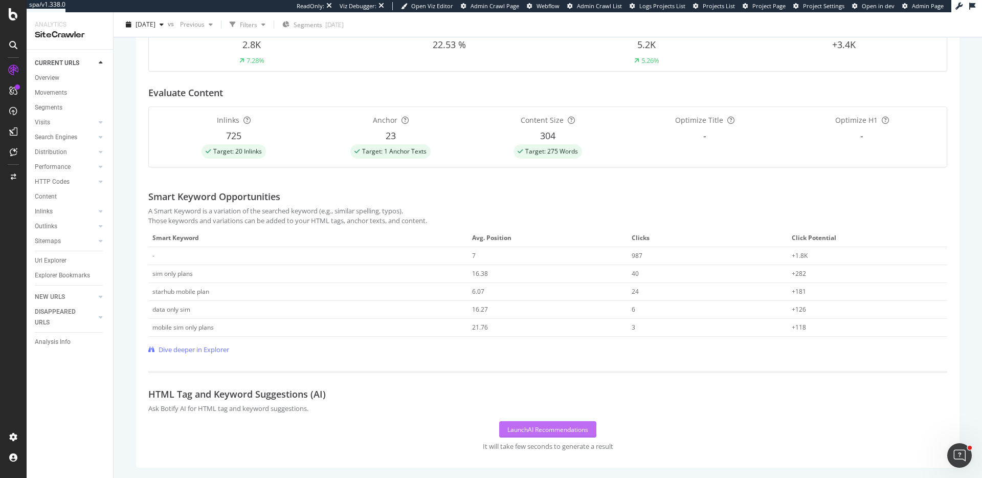
click at [527, 432] on div "Launch AI Recommendations" at bounding box center [547, 429] width 81 height 9
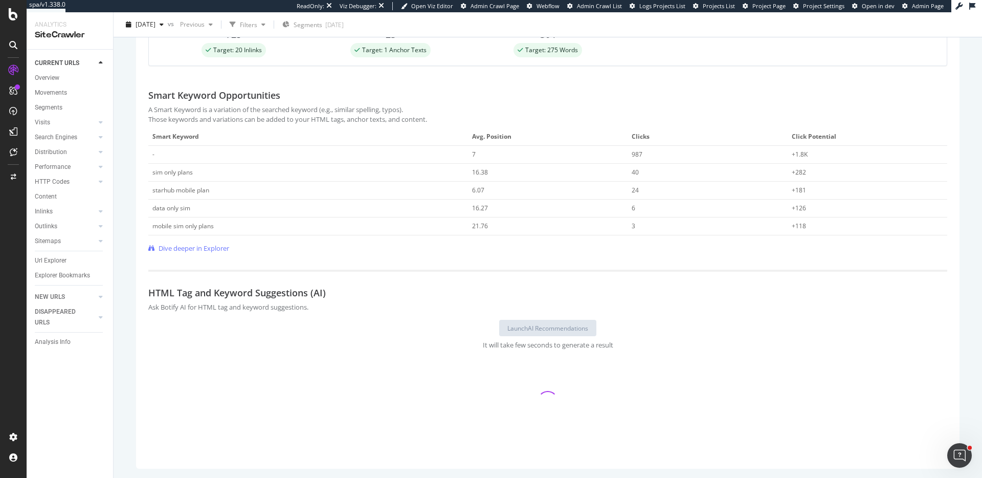
scroll to position [342, 0]
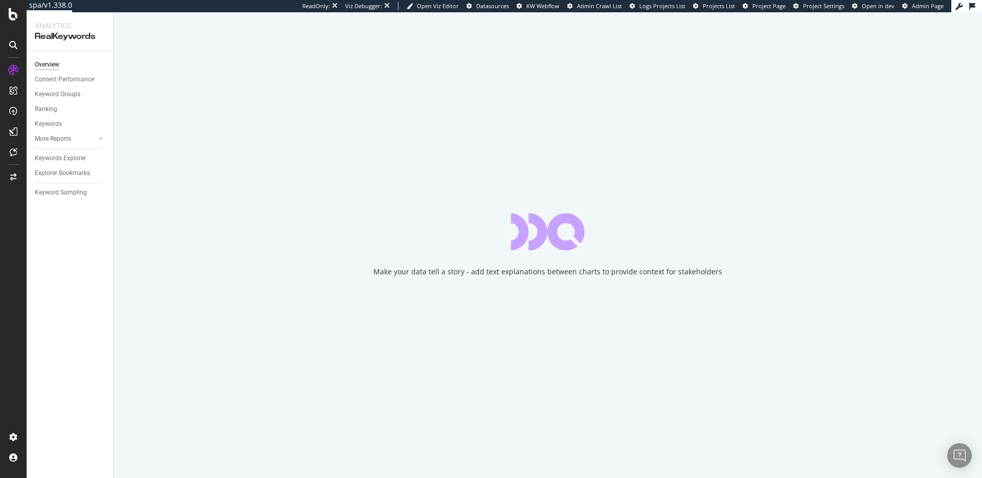
click at [118, 29] on div "Make your data tell a story - add text explanations between charts to provide c…" at bounding box center [548, 244] width 868 height 465
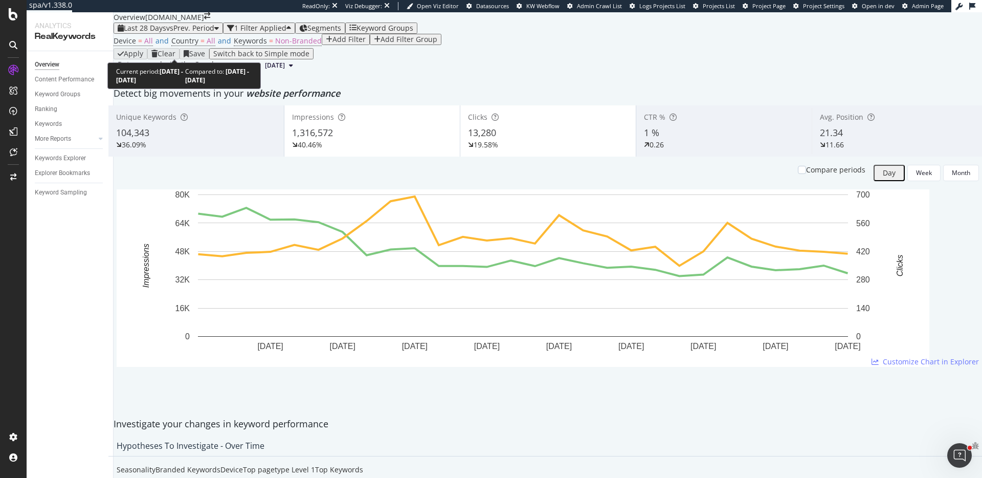
click at [163, 33] on span "Last 28 Days" at bounding box center [145, 28] width 42 height 10
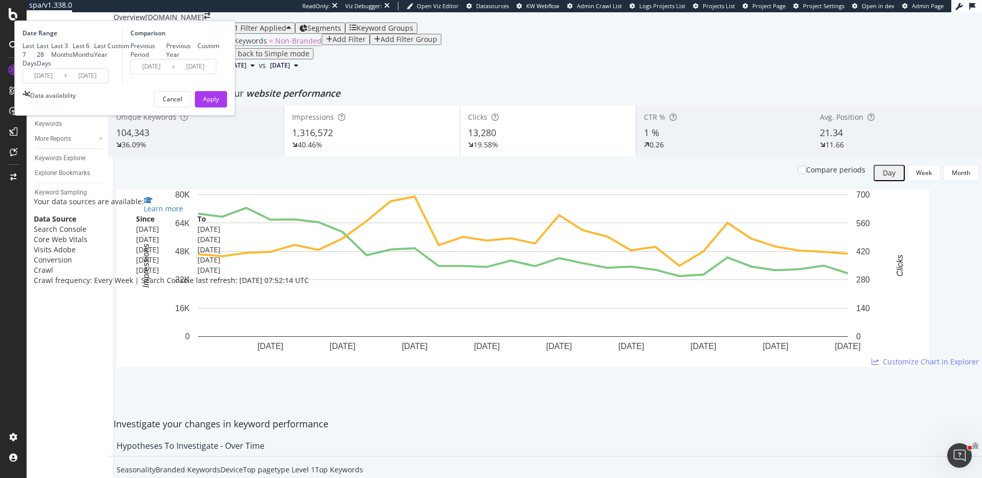
click at [76, 100] on div "Data availability" at bounding box center [53, 95] width 46 height 9
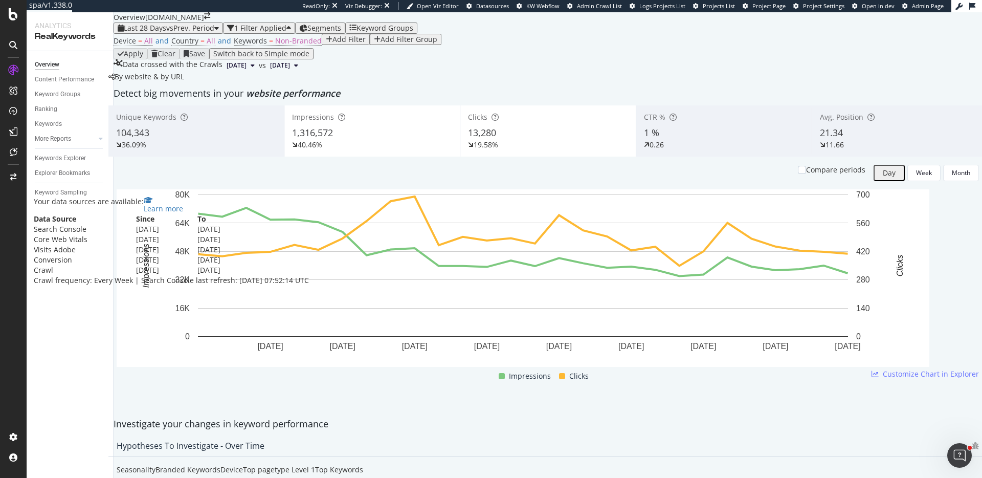
drag, startPoint x: 204, startPoint y: 251, endPoint x: 159, endPoint y: 249, distance: 44.5
click at [159, 234] on td "[DATE]" at bounding box center [166, 229] width 61 height 10
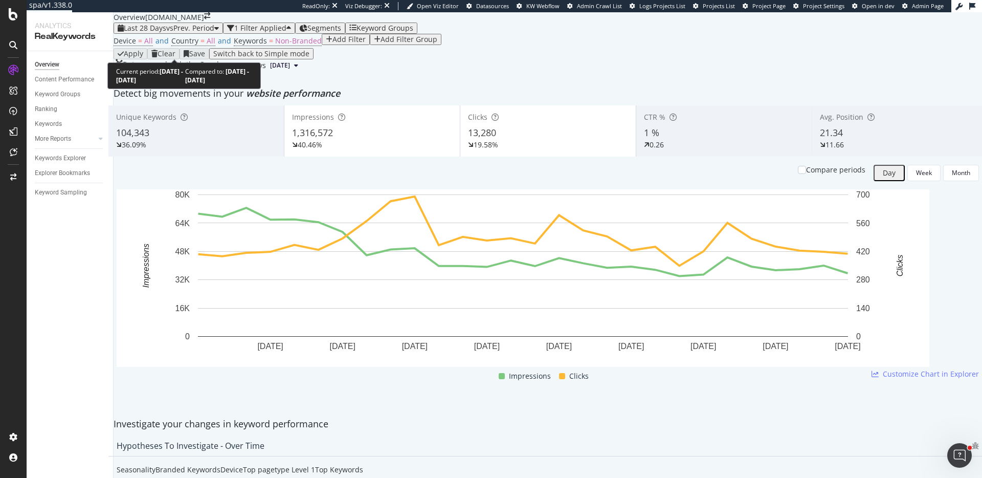
click at [170, 33] on span "vs Prev. Period" at bounding box center [190, 28] width 48 height 10
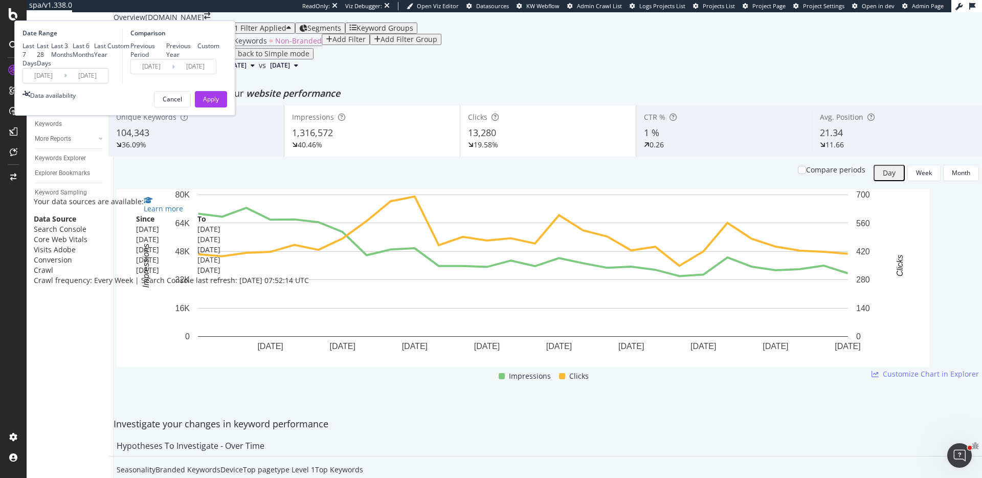
click at [76, 100] on div "Data availability" at bounding box center [53, 95] width 46 height 9
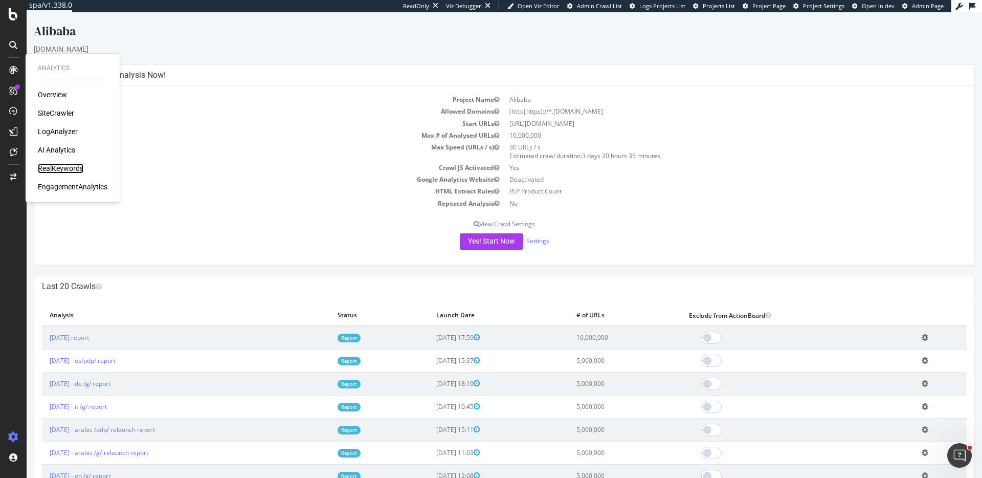
click at [59, 166] on div "RealKeywords" at bounding box center [61, 168] width 46 height 10
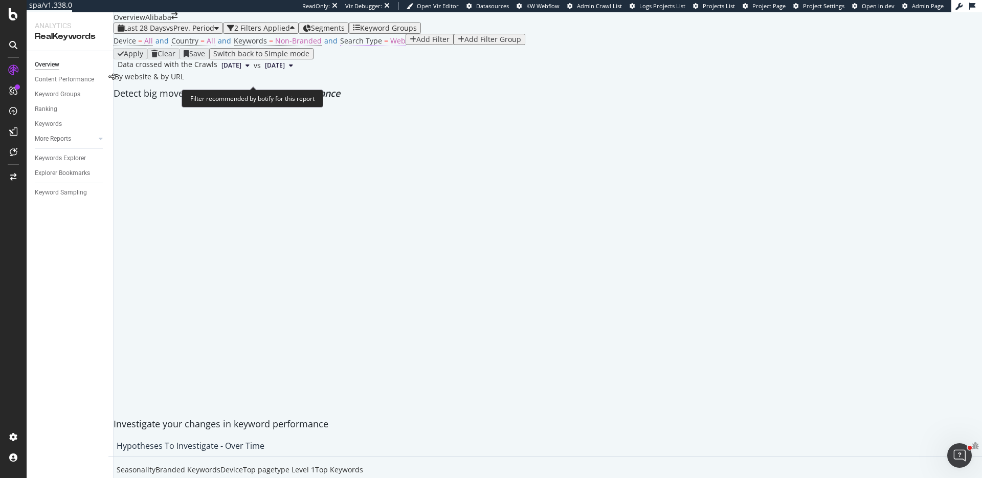
click at [345, 46] on span "Search Type" at bounding box center [361, 41] width 42 height 10
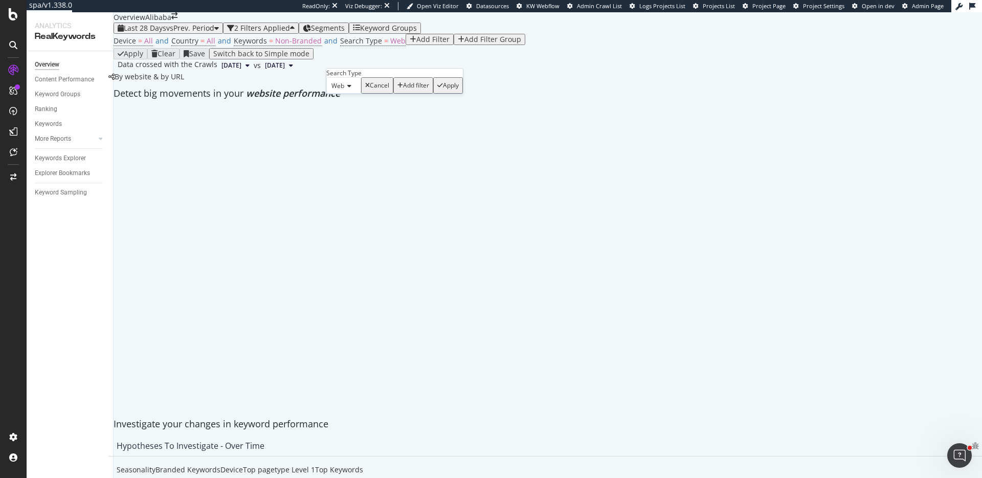
click at [344, 90] on span "Web" at bounding box center [337, 85] width 13 height 9
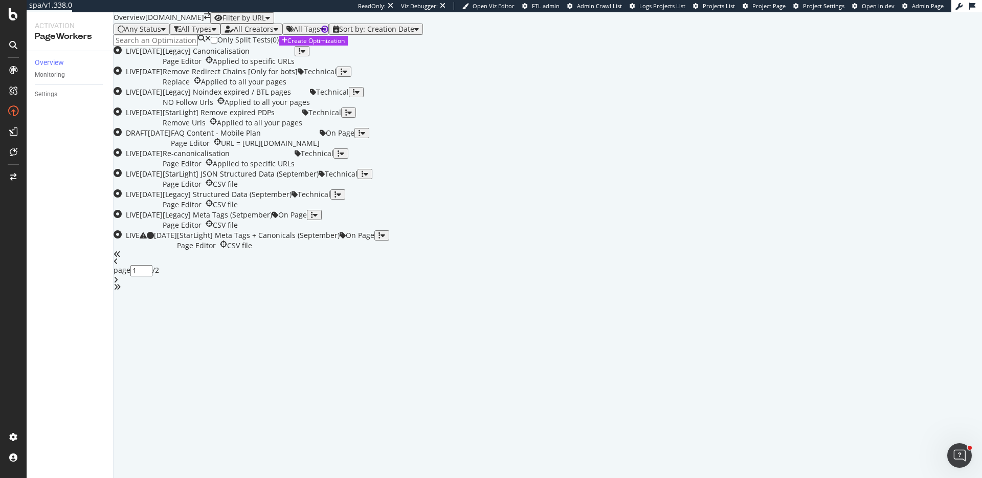
click at [274, 33] on div "All Creators" at bounding box center [254, 29] width 40 height 8
click at [577, 35] on div "Any Status All Types All Creators All Tags Sort by: Creation Date" at bounding box center [548, 29] width 868 height 11
click at [34, 186] on div "Overview Monitoring Settings" at bounding box center [70, 264] width 86 height 427
click at [15, 178] on icon at bounding box center [13, 176] width 6 height 7
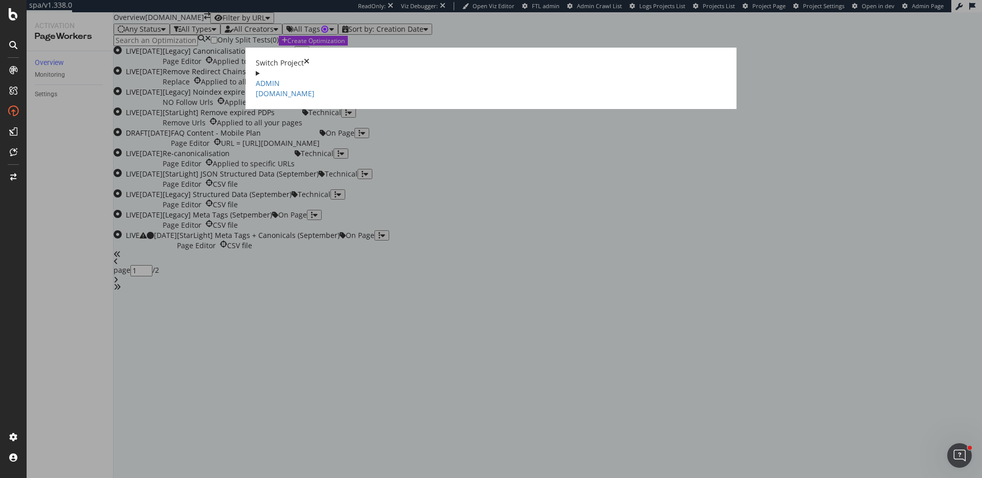
click at [256, 68] on summary "ADMIN starhub.com" at bounding box center [491, 83] width 471 height 31
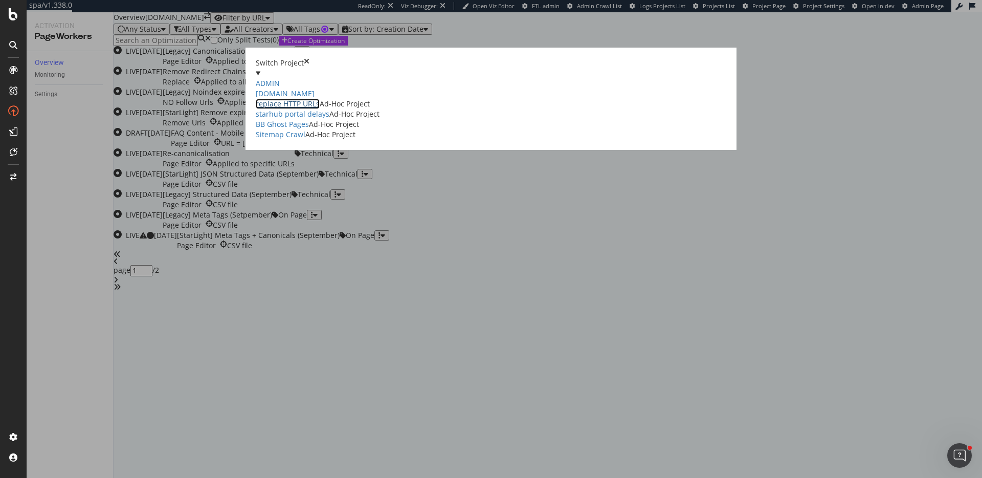
click at [259, 99] on link "replace HTTP URLs" at bounding box center [288, 104] width 64 height 10
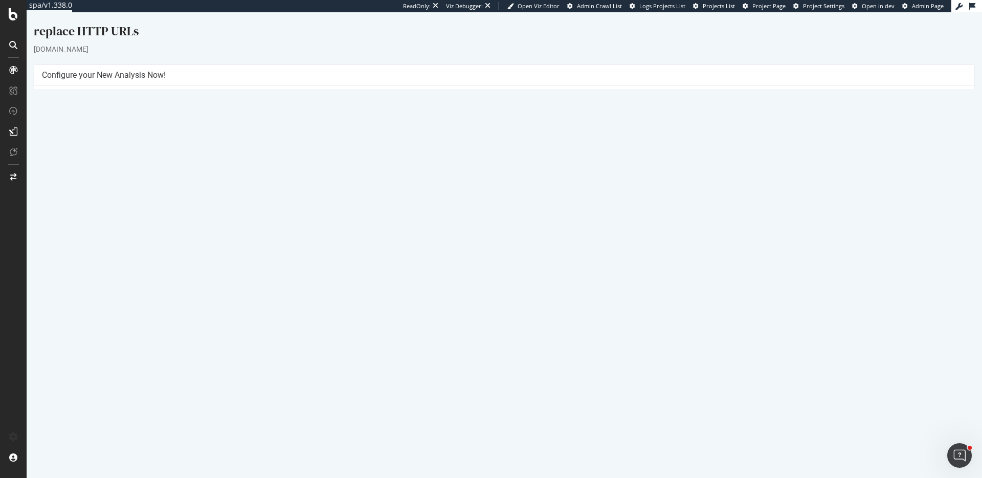
click at [811, 131] on td "100,000" at bounding box center [735, 135] width 462 height 12
click at [84, 346] on link "2025 Sep. 17th #2 report" at bounding box center [74, 346] width 49 height 9
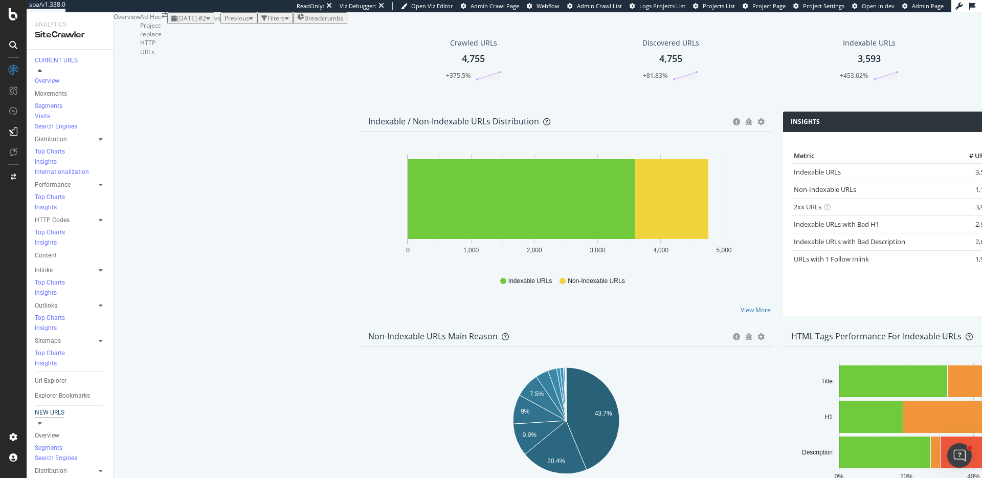
click at [49, 408] on div "NEW URLS" at bounding box center [50, 412] width 30 height 9
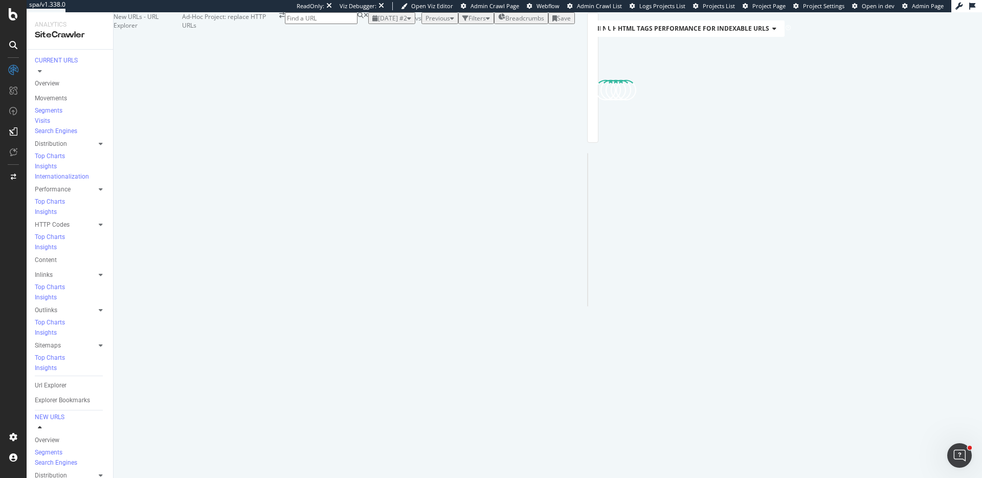
click at [468, 23] on div "Filters" at bounding box center [476, 18] width 17 height 9
click at [378, 34] on div "Add Filter" at bounding box center [391, 30] width 27 height 9
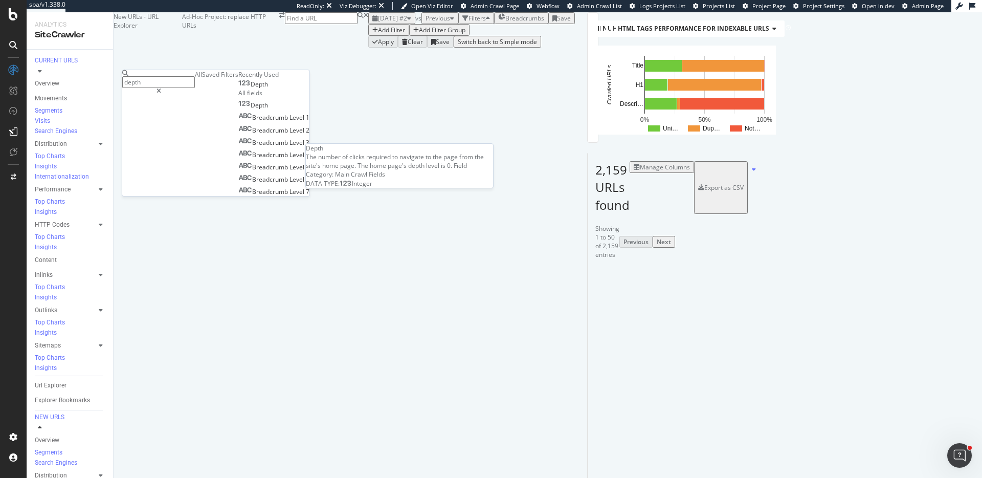
type input "depth"
click at [238, 88] on div "Depth" at bounding box center [253, 84] width 30 height 8
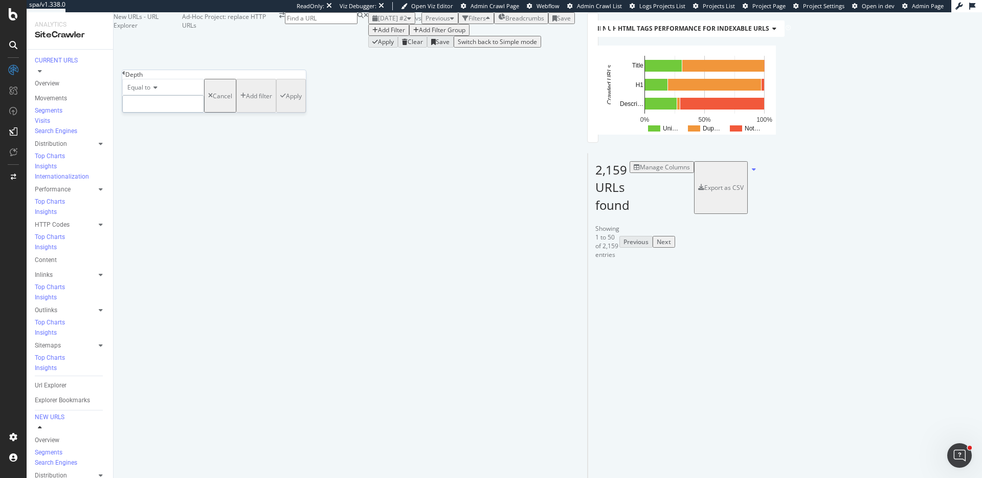
click at [183, 113] on input "number" at bounding box center [163, 103] width 82 height 17
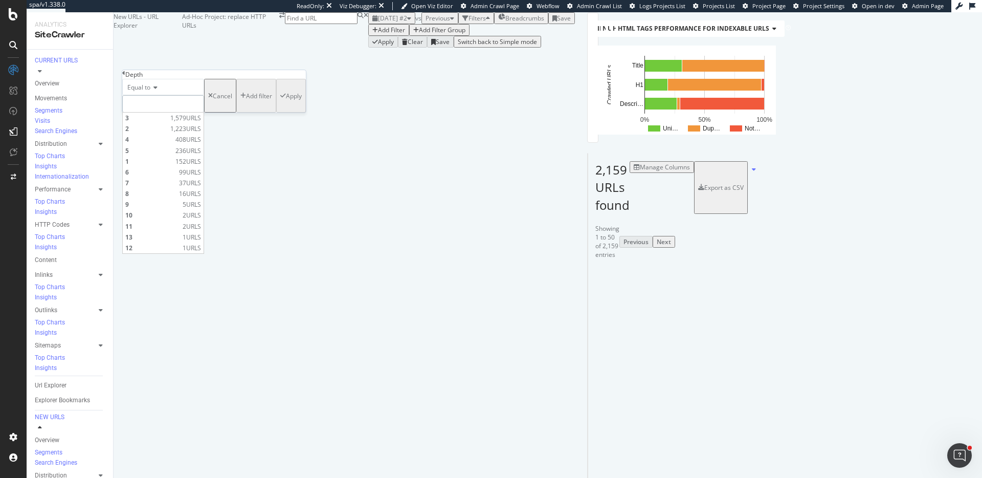
click at [158, 113] on input "number" at bounding box center [163, 103] width 82 height 17
type input "0"
click at [204, 95] on div "Equal to" at bounding box center [163, 87] width 82 height 16
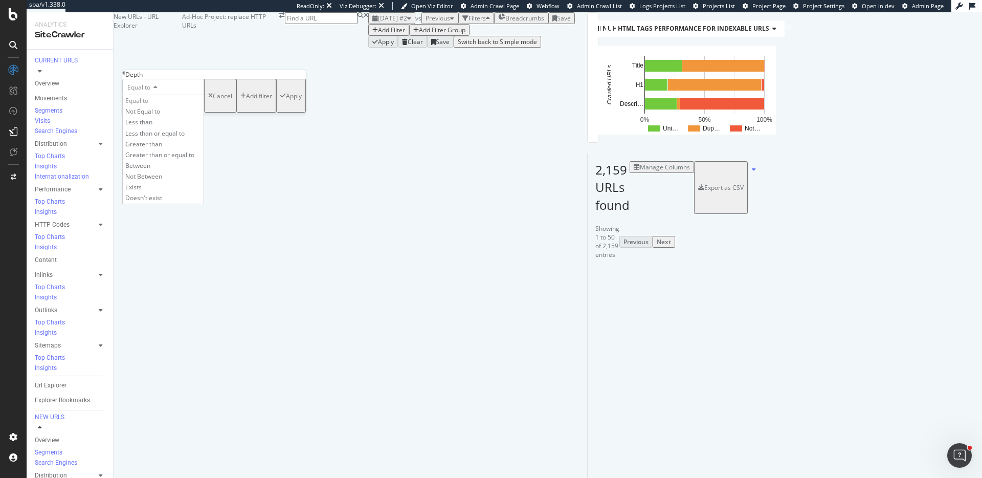
click at [233, 90] on div "Equal to Equal to Not Equal to Less than Less than or equal to Greater than Gre…" at bounding box center [214, 96] width 184 height 34
click at [286, 100] on div "Apply" at bounding box center [294, 96] width 16 height 9
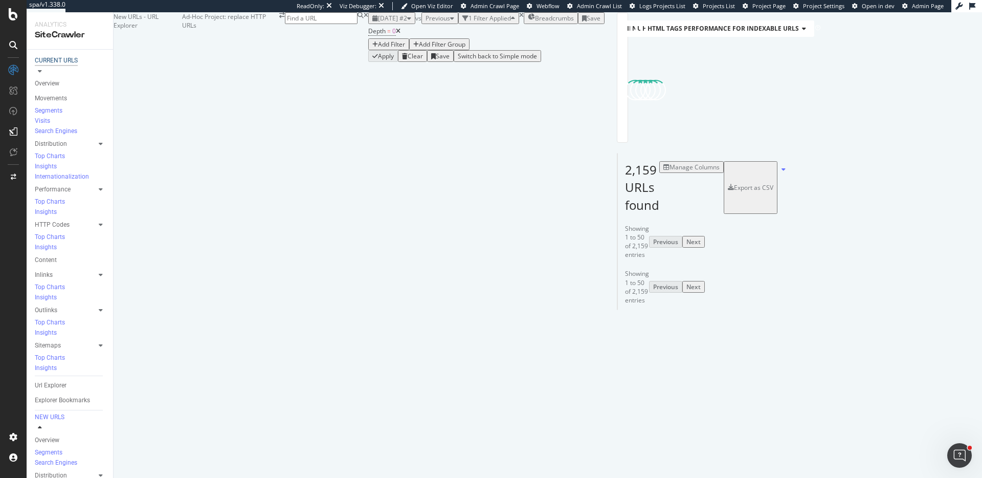
click at [74, 63] on div "CURRENT URLS" at bounding box center [56, 60] width 43 height 9
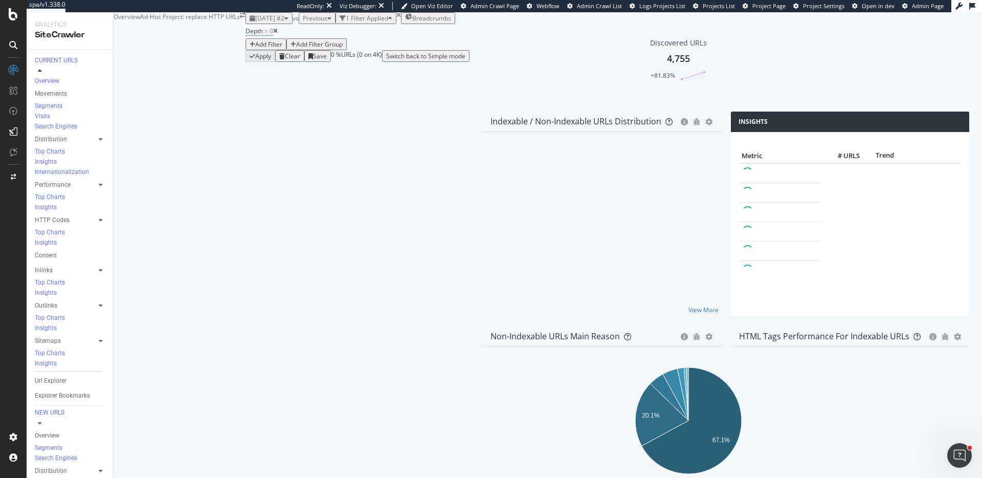
click at [48, 375] on div "Url Explorer" at bounding box center [51, 380] width 32 height 11
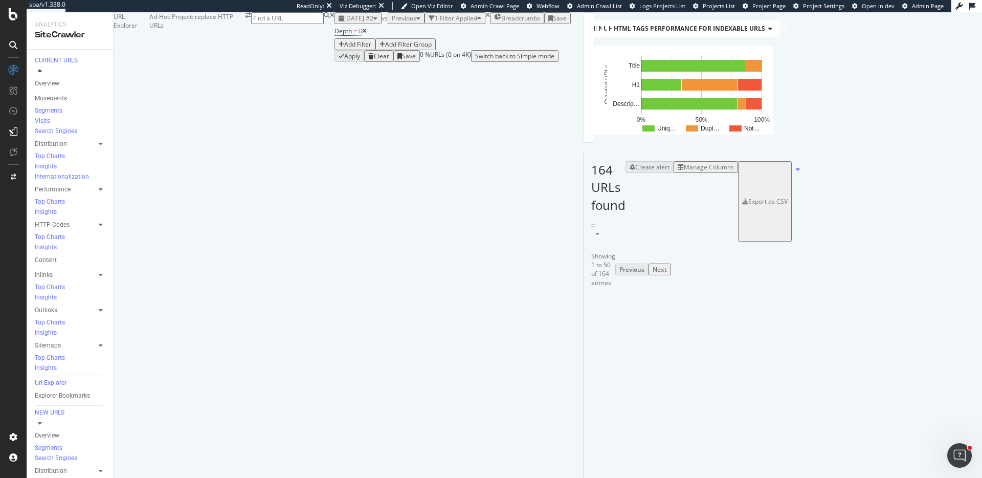
click at [734, 171] on div "Manage Columns" at bounding box center [709, 167] width 50 height 9
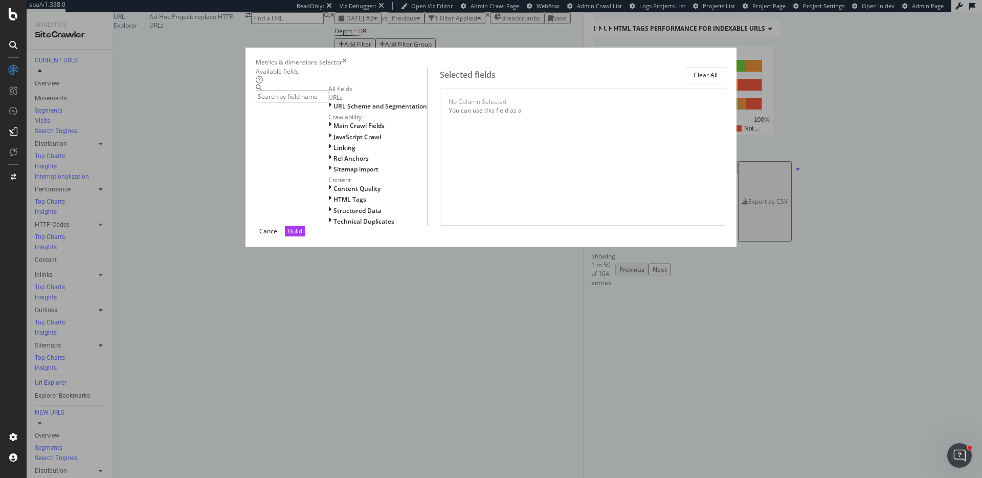
click at [821, 47] on div "Metrics & dimensions selector Available fields All fields URLs URL Scheme and S…" at bounding box center [491, 239] width 982 height 478
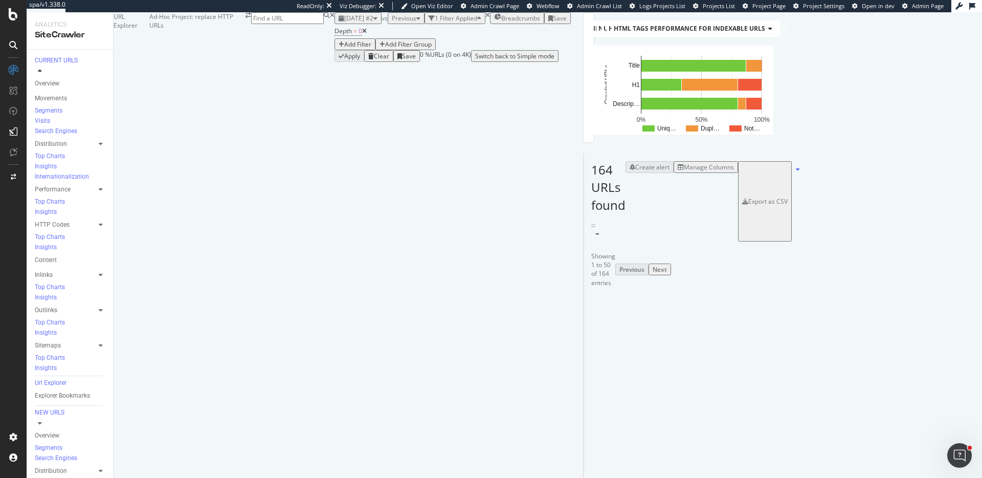
click at [344, 49] on div "Add Filter" at bounding box center [357, 44] width 27 height 9
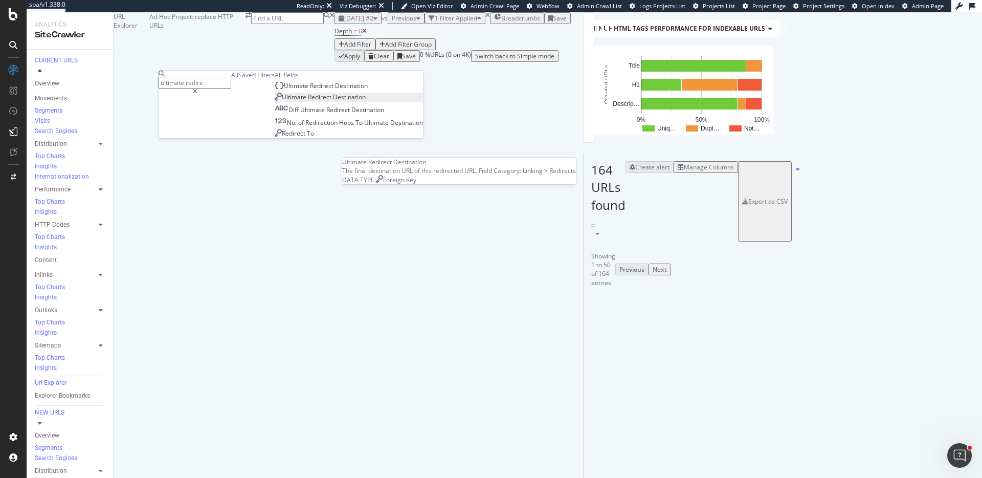
type input "ultimate redire"
click at [275, 101] on div "Ultimate Redirect Destination" at bounding box center [320, 97] width 91 height 9
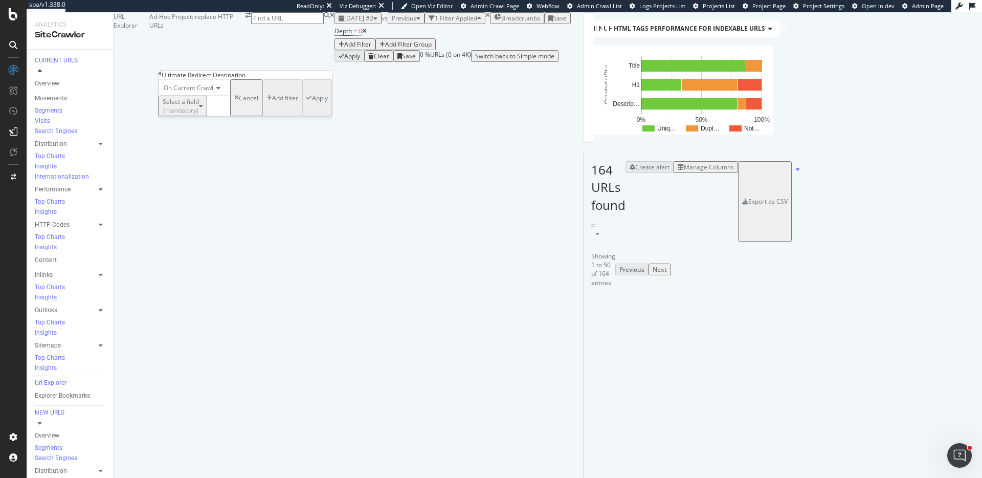
click at [190, 115] on div "Select a field (mandatory)" at bounding box center [183, 105] width 40 height 17
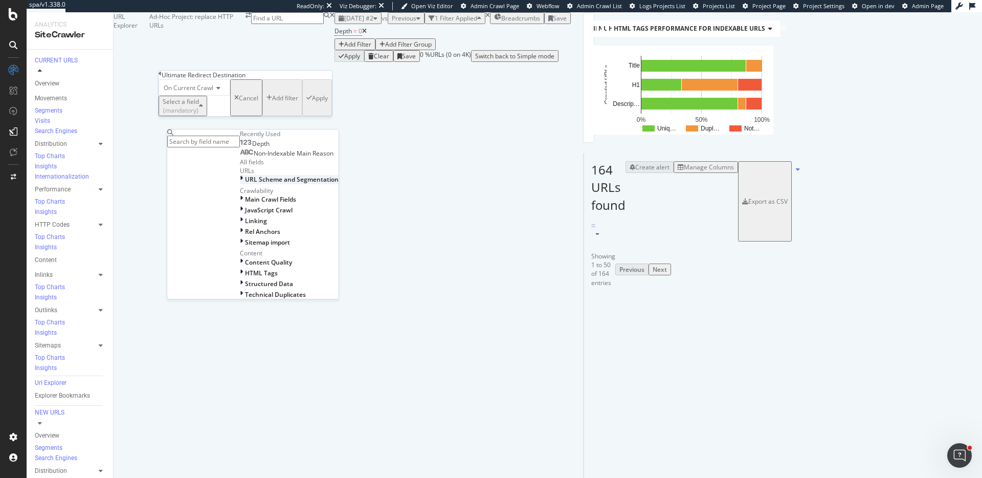
click at [245, 184] on span "URL Scheme and Segmentation" at bounding box center [292, 179] width 94 height 9
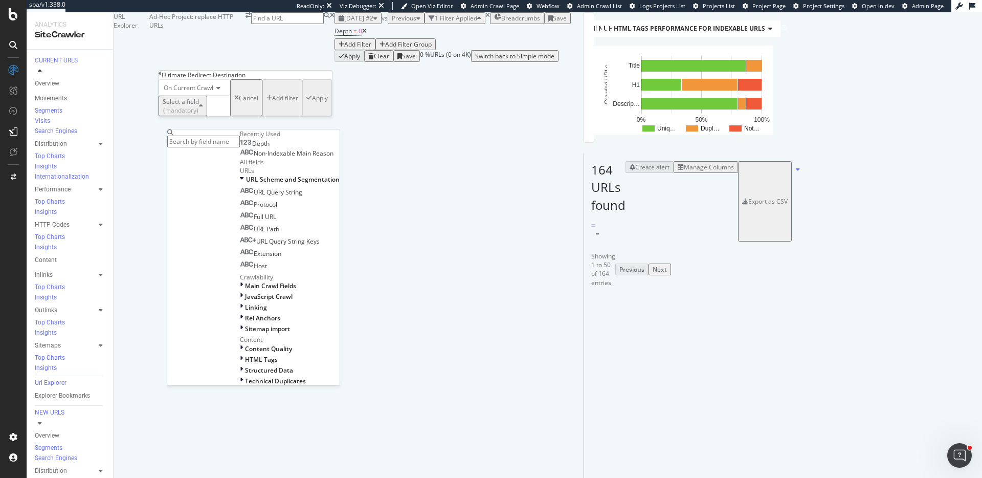
click at [223, 143] on input "text" at bounding box center [203, 142] width 73 height 12
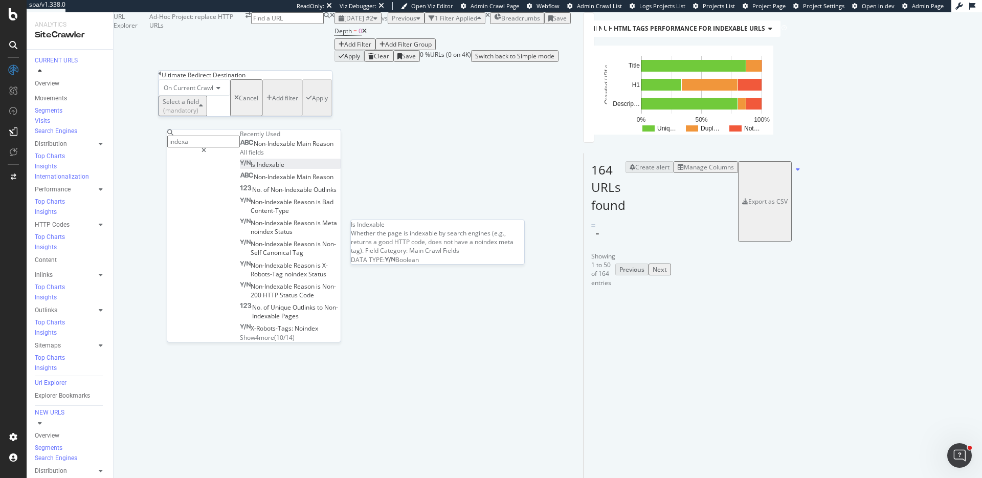
type input "indexa"
click at [270, 169] on div "Is Indexable" at bounding box center [262, 164] width 44 height 9
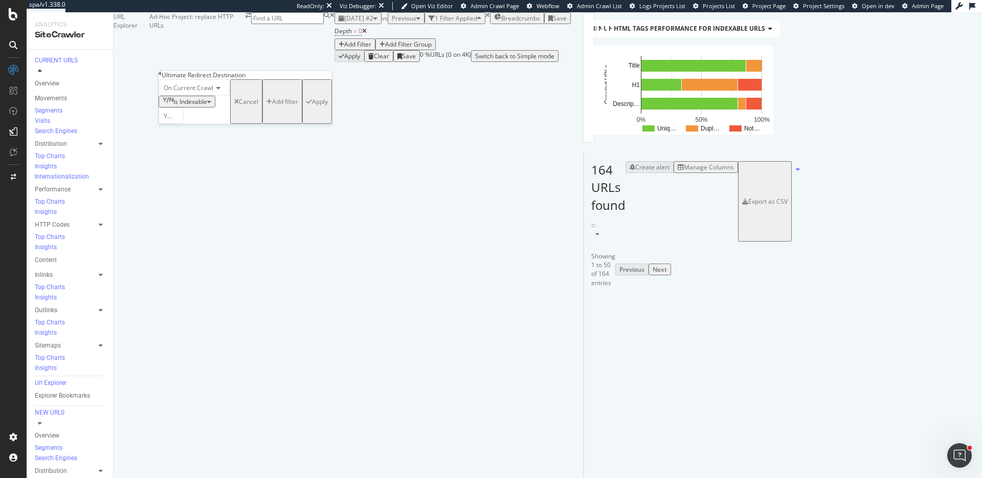
click at [306, 122] on div "Apply" at bounding box center [316, 101] width 21 height 41
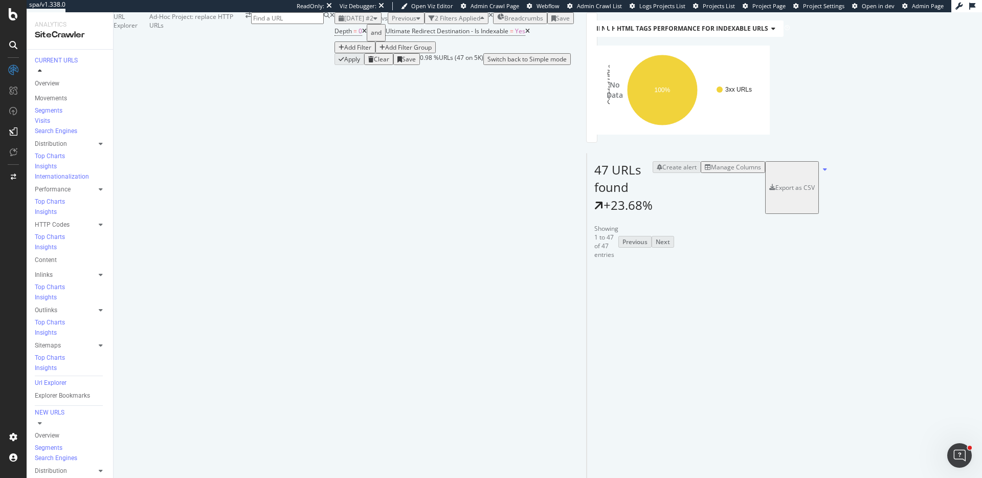
click at [761, 171] on div "Manage Columns" at bounding box center [736, 167] width 50 height 9
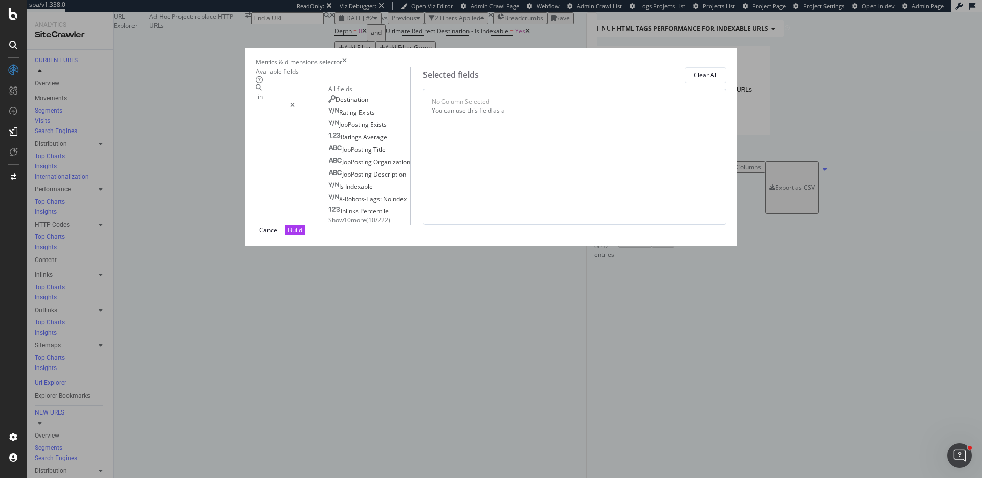
type input "i"
type input "y"
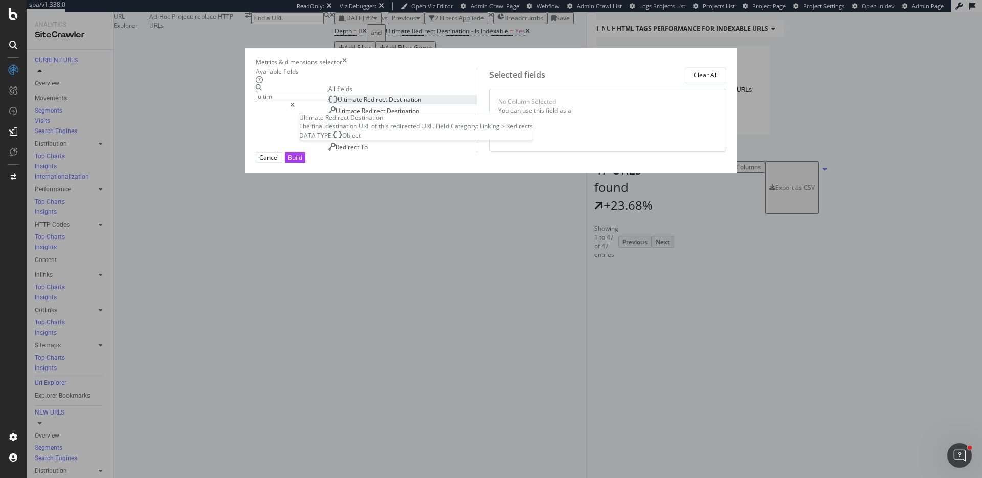
type input "ultim"
click at [389, 104] on span "Destination" at bounding box center [405, 99] width 33 height 9
click at [302, 162] on div "Build" at bounding box center [295, 157] width 14 height 10
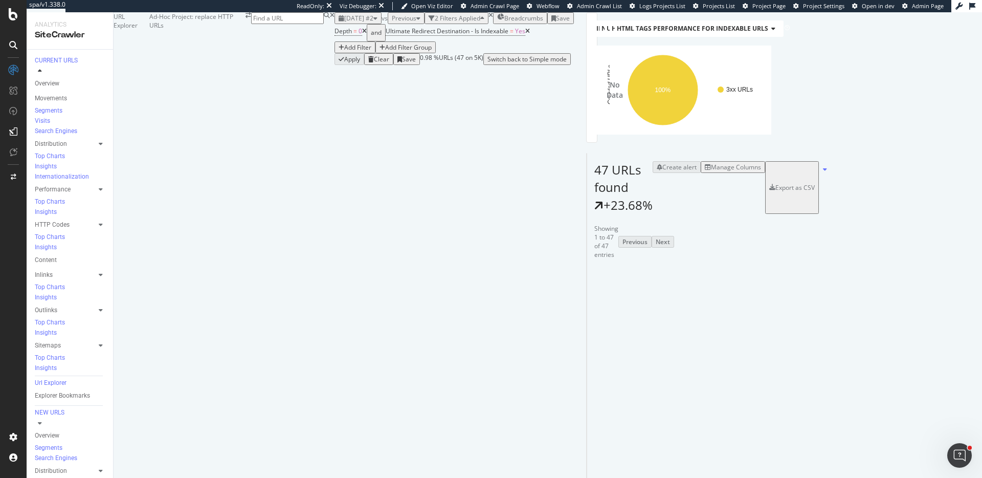
click at [815, 192] on div "Export as CSV" at bounding box center [794, 187] width 39 height 9
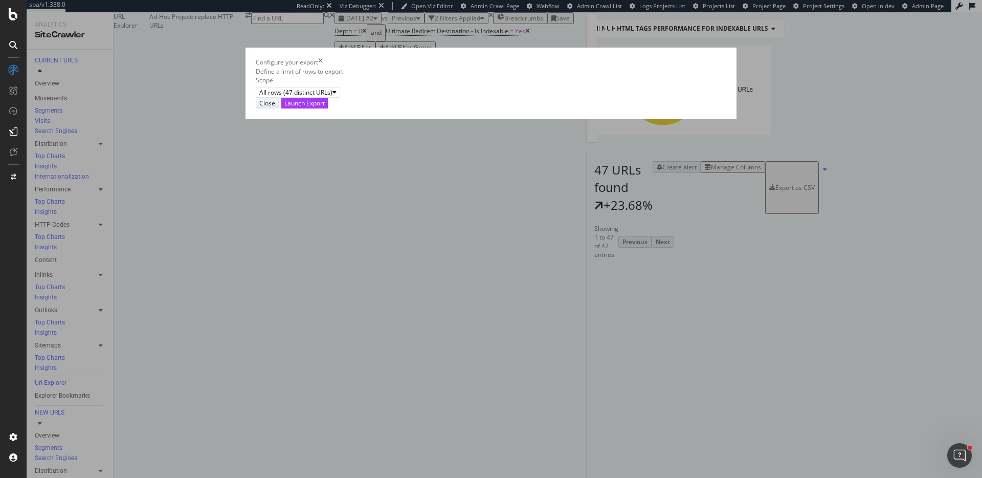
click at [279, 108] on button "Close" at bounding box center [267, 103] width 23 height 11
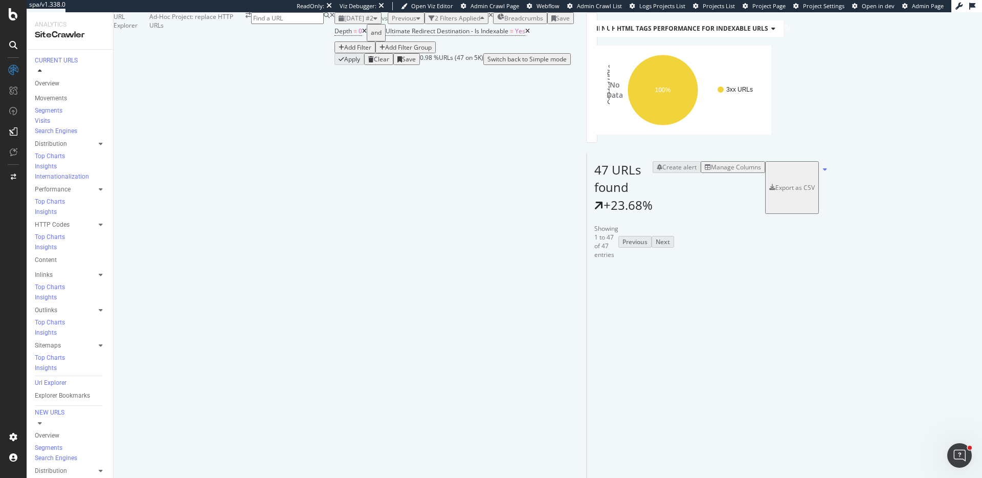
scroll to position [146, 0]
click at [761, 163] on div "Manage Columns" at bounding box center [736, 167] width 50 height 9
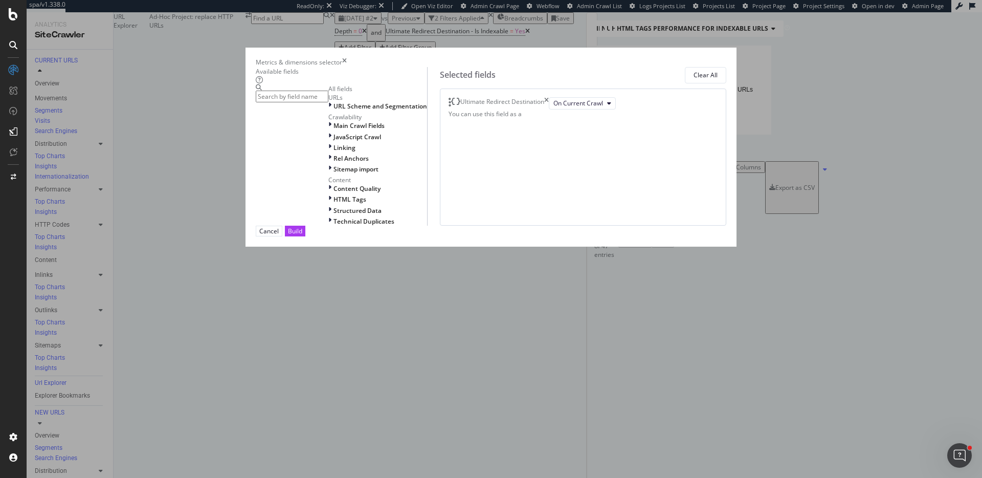
click at [347, 58] on icon "times" at bounding box center [344, 62] width 5 height 9
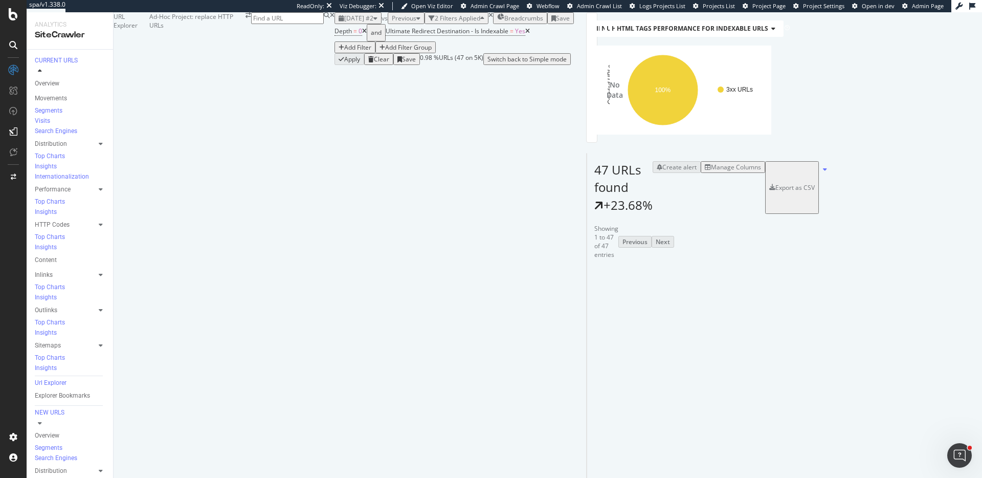
click at [815, 183] on div "Export as CSV" at bounding box center [794, 187] width 39 height 9
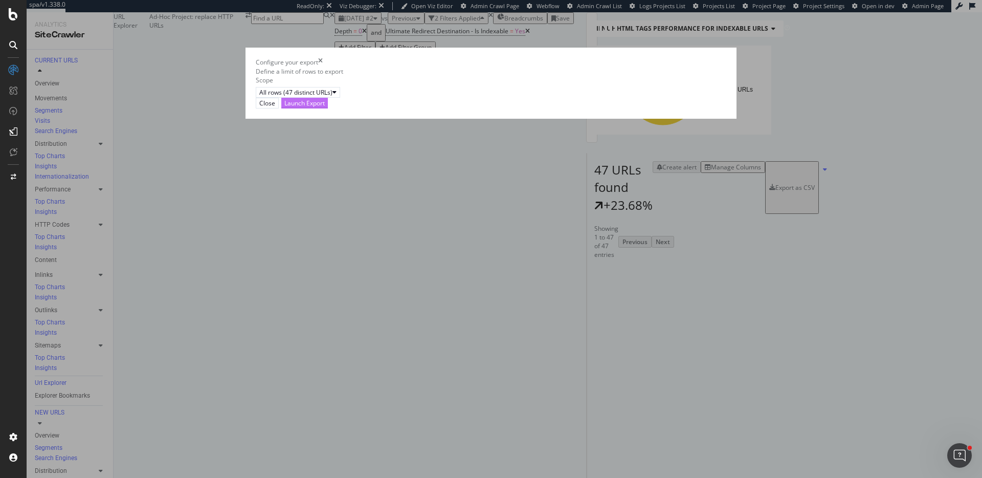
click at [325, 108] on div "Launch Export" at bounding box center [304, 103] width 40 height 10
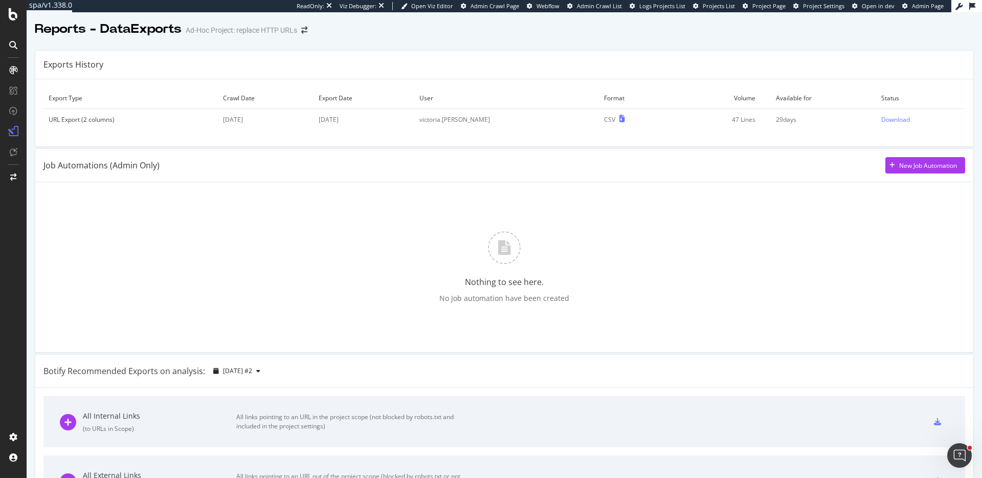
click at [961, 23] on div "Reports - DataExports Ad-Hoc Project: replace HTTP URLs" at bounding box center [504, 25] width 955 height 26
click at [881, 120] on div "Download" at bounding box center [895, 119] width 29 height 9
click at [820, 28] on div "Reports - DataExports Ad-Hoc Project: replace HTTP URLs" at bounding box center [504, 25] width 955 height 26
click at [524, 27] on div "Reports - DataExports Ad-Hoc Project: replace HTTP URLs" at bounding box center [504, 25] width 955 height 26
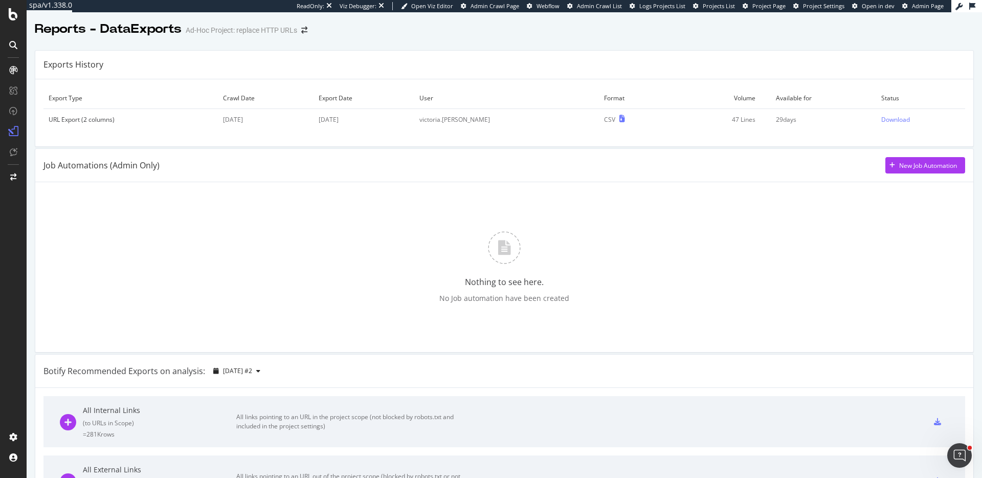
click at [945, 33] on div "Reports - DataExports Ad-Hoc Project: replace HTTP URLs" at bounding box center [504, 25] width 955 height 26
